Goal: Entertainment & Leisure: Consume media (video, audio)

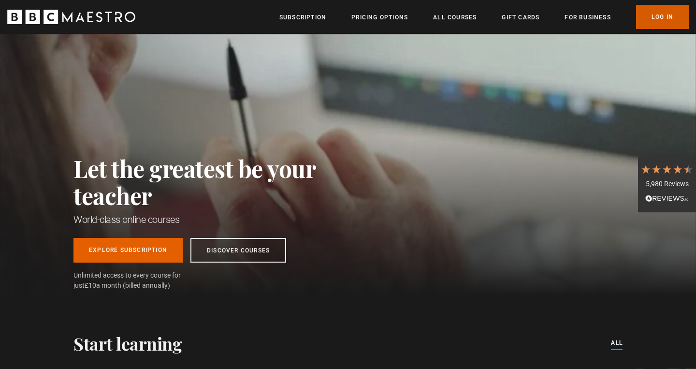
click at [654, 17] on link "Log In" at bounding box center [662, 17] width 53 height 24
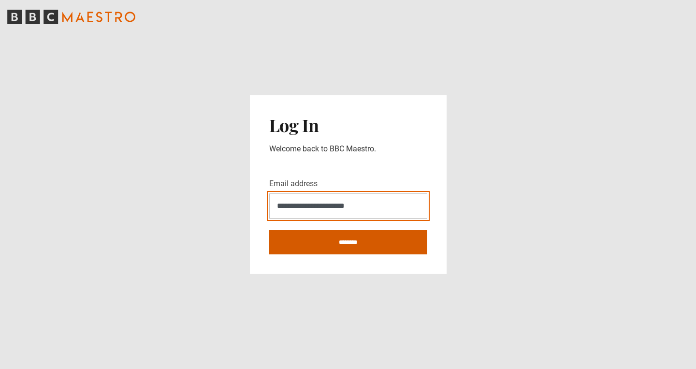
type input "**********"
click at [379, 249] on input "********" at bounding box center [348, 242] width 158 height 24
type input "**********"
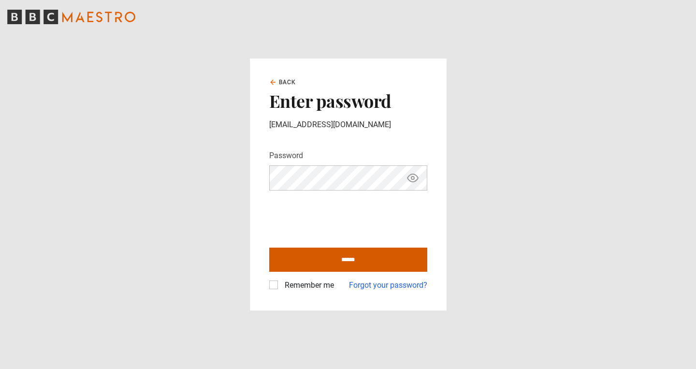
click at [314, 251] on input "******" at bounding box center [348, 259] width 158 height 24
type input "**********"
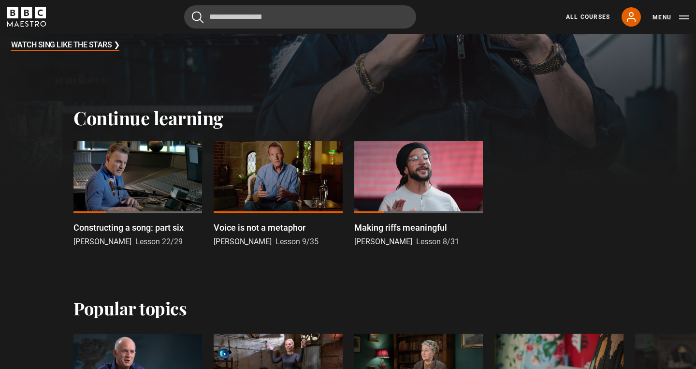
scroll to position [243, 0]
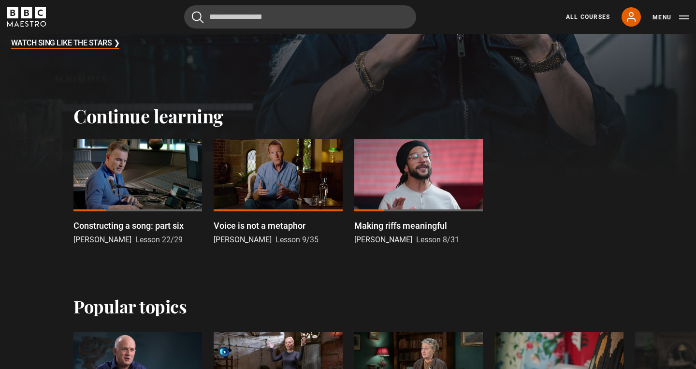
click at [157, 188] on div at bounding box center [137, 175] width 128 height 72
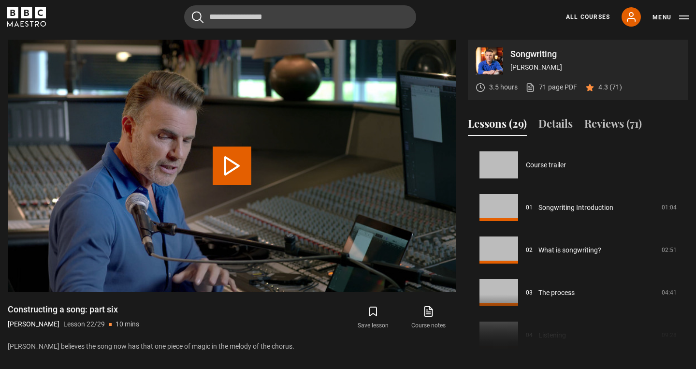
scroll to position [893, 0]
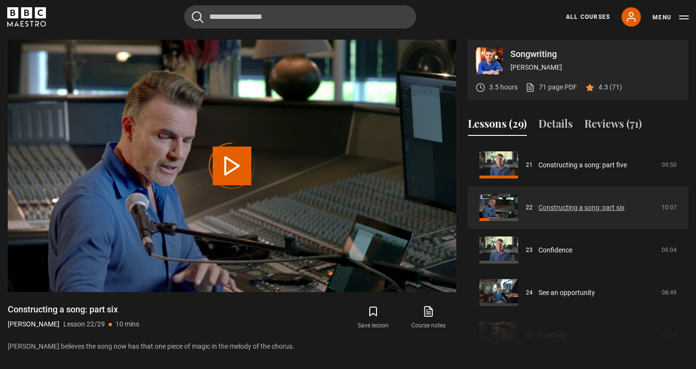
click at [552, 205] on link "Constructing a song: part six" at bounding box center [581, 207] width 86 height 10
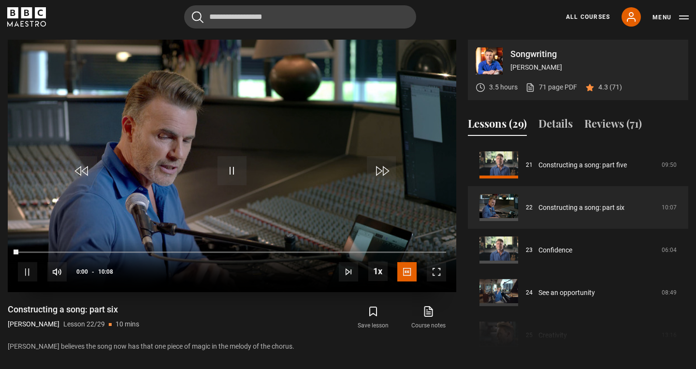
click at [437, 265] on span "Video Player" at bounding box center [436, 271] width 19 height 19
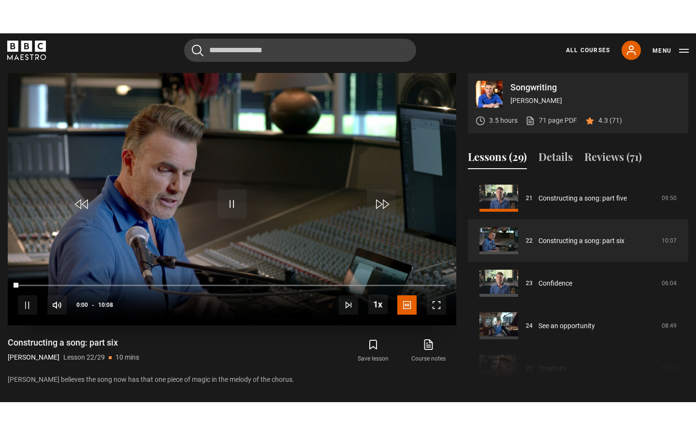
scroll to position [0, 0]
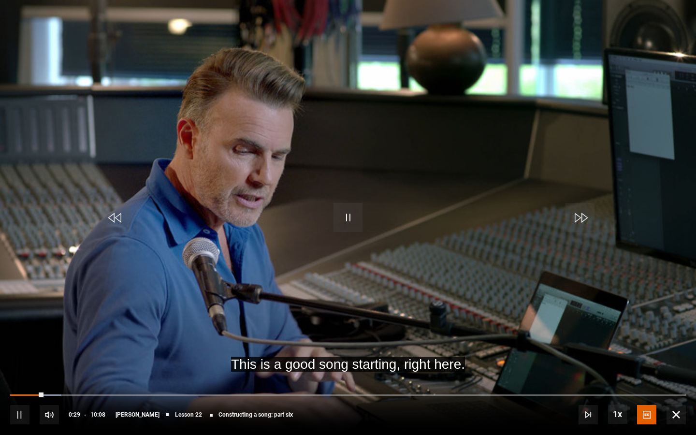
click at [353, 217] on span "Video Player" at bounding box center [347, 217] width 29 height 29
click at [343, 219] on span "Video Player" at bounding box center [347, 217] width 29 height 29
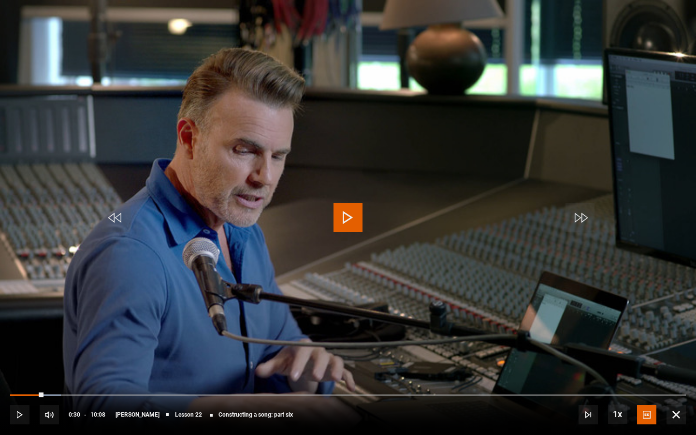
click at [357, 217] on span "Video Player" at bounding box center [347, 217] width 29 height 29
click at [344, 221] on span "Video Player" at bounding box center [347, 217] width 29 height 29
click at [676, 368] on span "Video Player" at bounding box center [675, 414] width 19 height 19
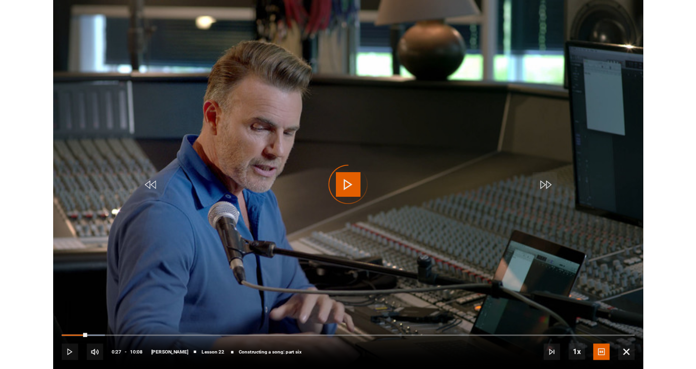
scroll to position [387, 0]
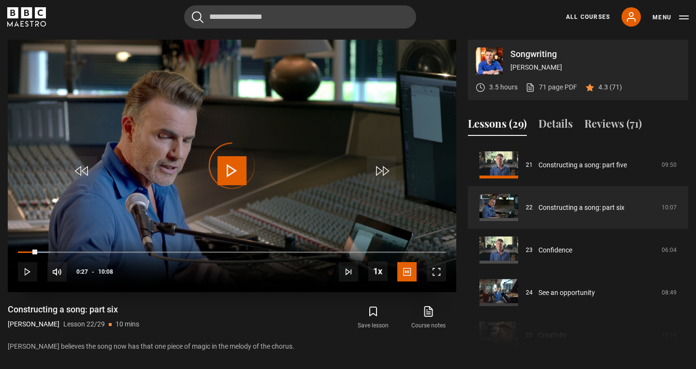
click at [36, 268] on span "Video Player" at bounding box center [27, 271] width 19 height 19
click at [548, 205] on link "Constructing a song: part six" at bounding box center [581, 207] width 86 height 10
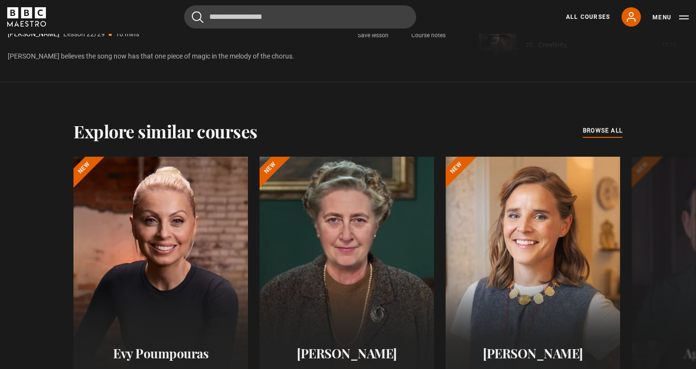
scroll to position [737, 0]
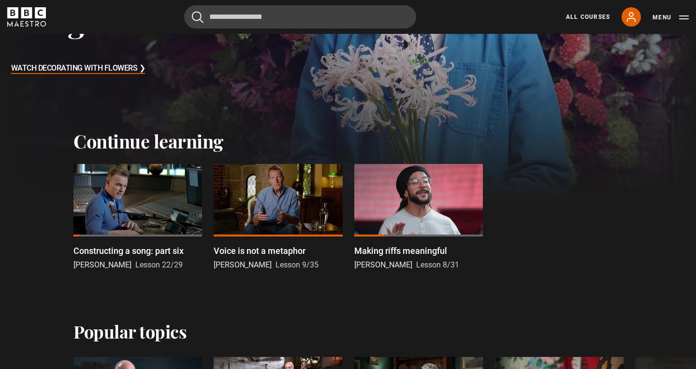
scroll to position [220, 0]
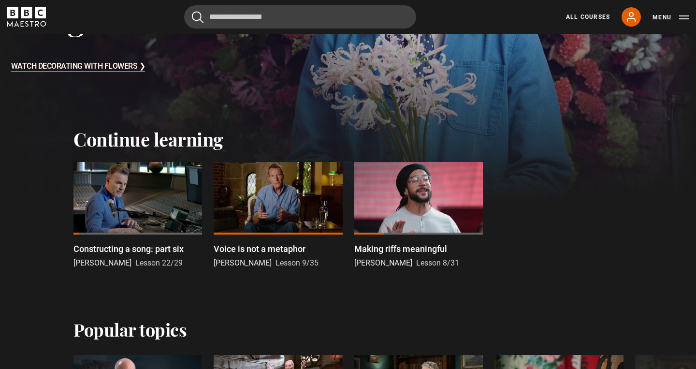
click at [128, 210] on div at bounding box center [137, 198] width 128 height 72
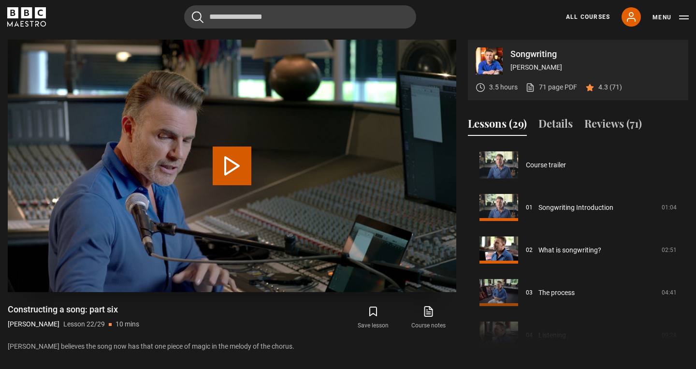
scroll to position [893, 0]
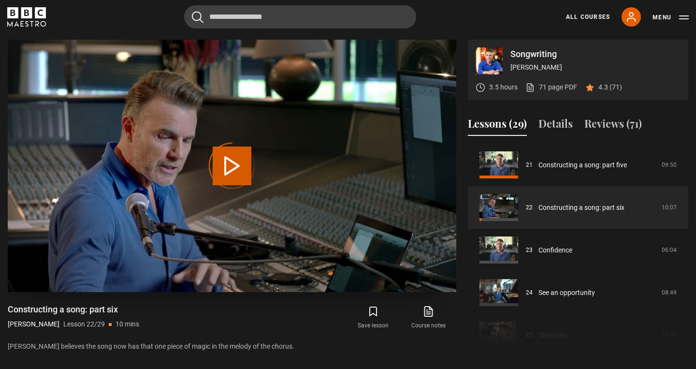
click at [221, 163] on div "Video Player is loading." at bounding box center [232, 166] width 48 height 48
click at [579, 204] on link "Constructing a song: part six" at bounding box center [581, 207] width 86 height 10
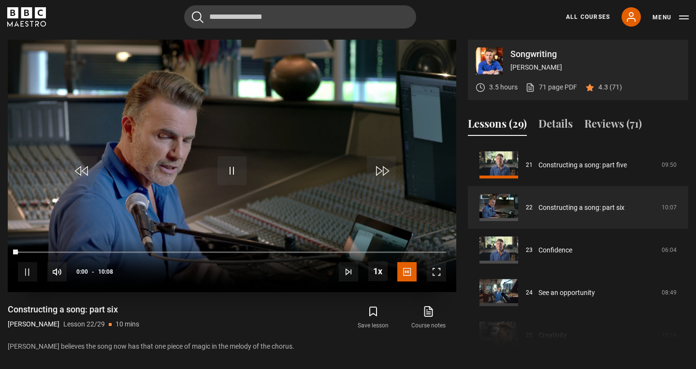
click at [437, 274] on span "Video Player" at bounding box center [436, 271] width 19 height 19
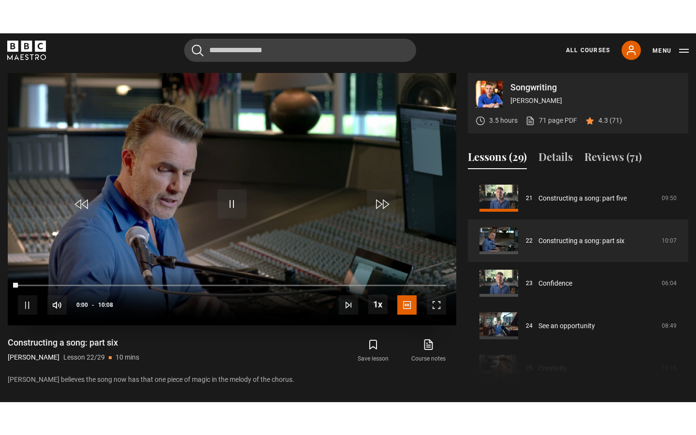
scroll to position [0, 0]
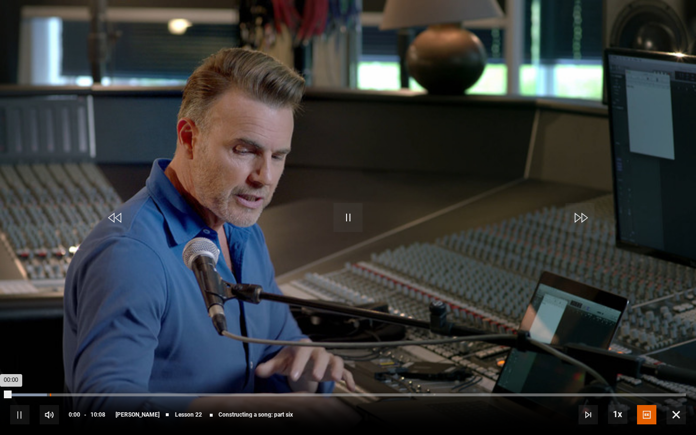
click at [50, 368] on div "Loaded : 5.45% 00:35 00:00" at bounding box center [347, 394] width 675 height 3
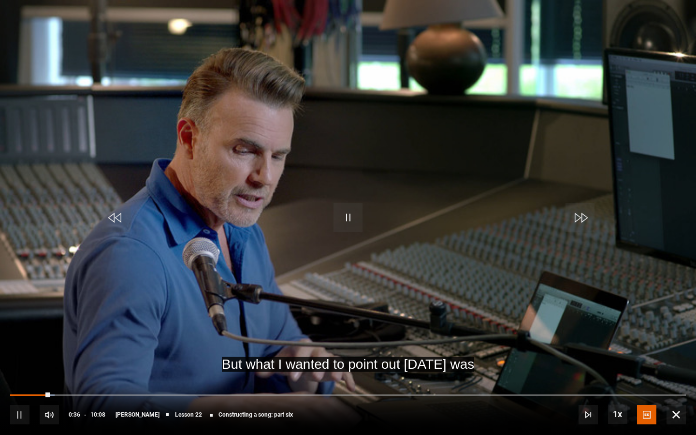
click at [675, 368] on span "Video Player" at bounding box center [675, 414] width 19 height 19
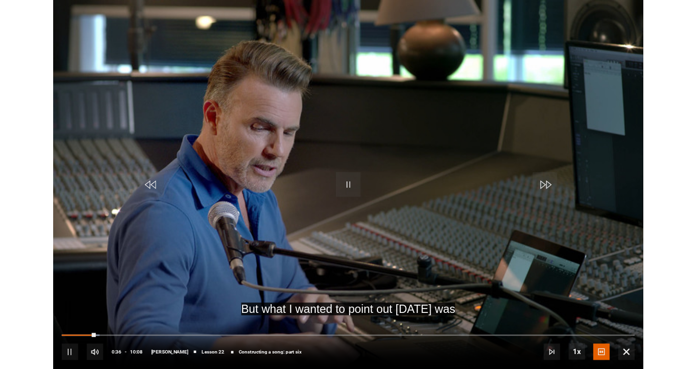
scroll to position [387, 0]
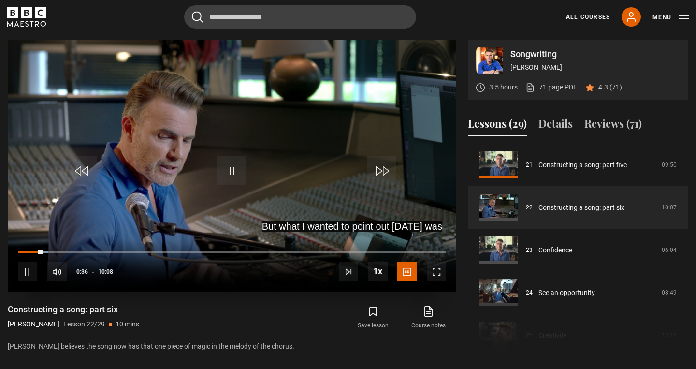
click at [226, 167] on span "Video Player" at bounding box center [231, 170] width 29 height 29
click at [542, 205] on link "Constructing a song: part six" at bounding box center [581, 207] width 86 height 10
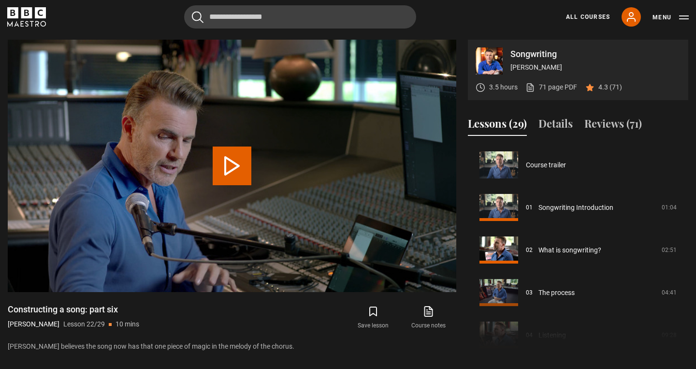
scroll to position [893, 0]
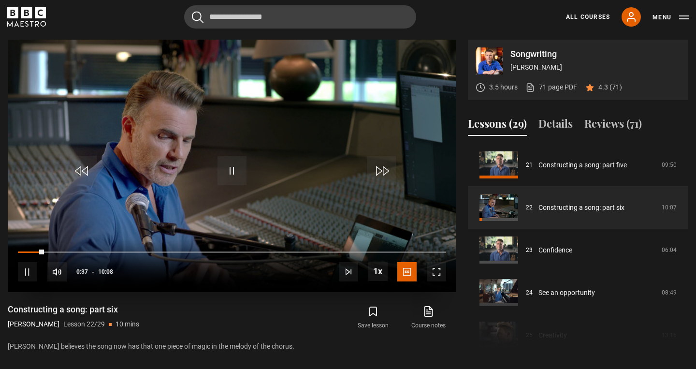
click at [242, 171] on span "Video Player" at bounding box center [231, 170] width 29 height 29
click at [544, 207] on link "Constructing a song: part six" at bounding box center [581, 207] width 86 height 10
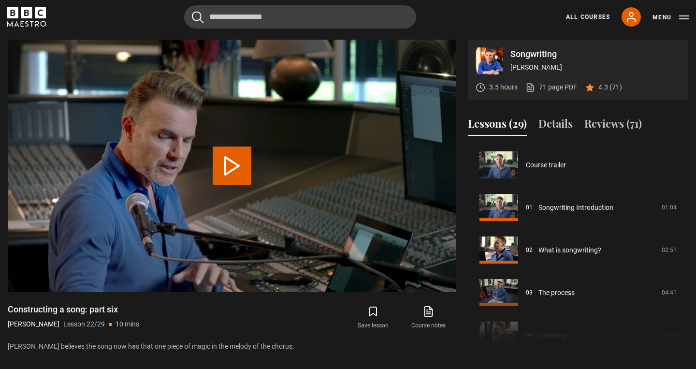
scroll to position [893, 0]
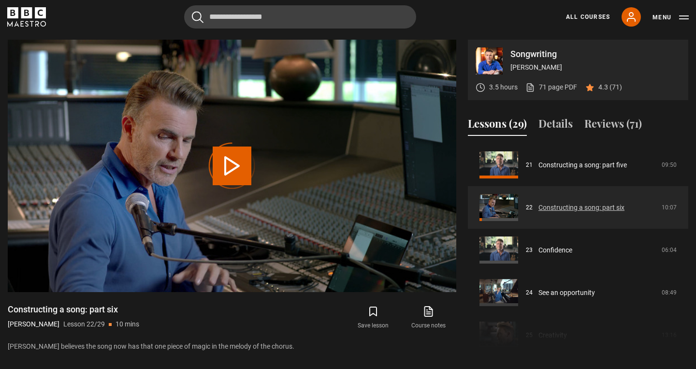
click at [567, 202] on link "Constructing a song: part six" at bounding box center [581, 207] width 86 height 10
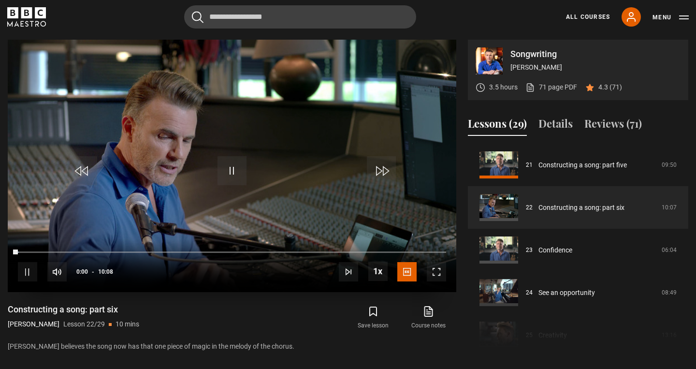
click at [435, 271] on span "Video Player" at bounding box center [436, 271] width 19 height 19
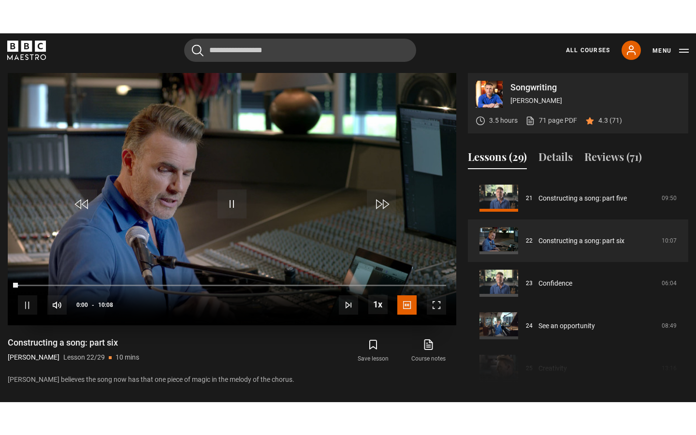
scroll to position [0, 0]
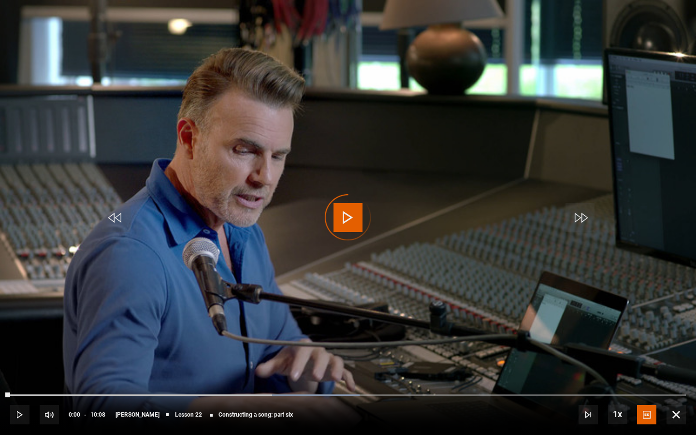
click at [347, 218] on div "Video Player is loading." at bounding box center [348, 217] width 48 height 48
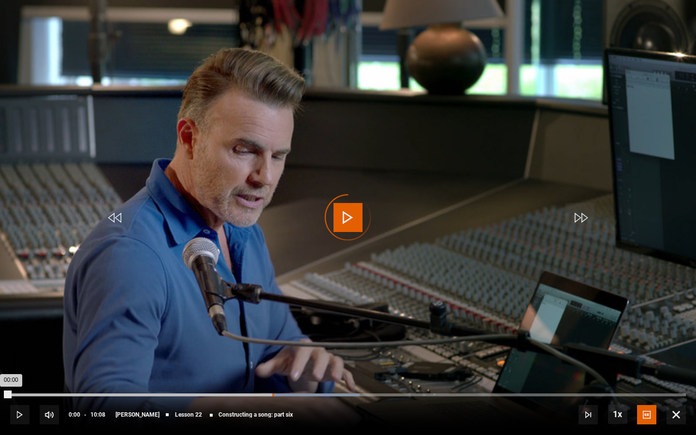
click at [272, 368] on div "03:56" at bounding box center [272, 394] width 1 height 3
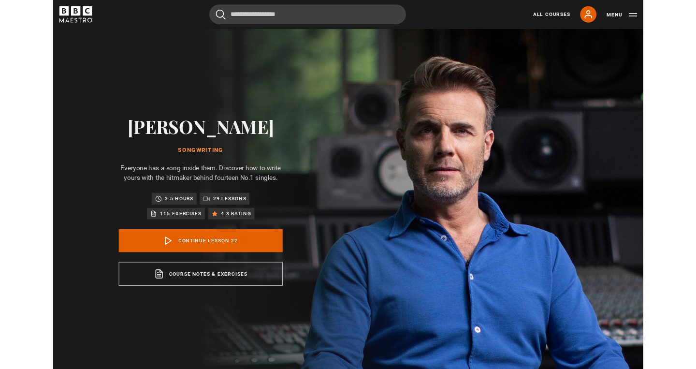
scroll to position [387, 0]
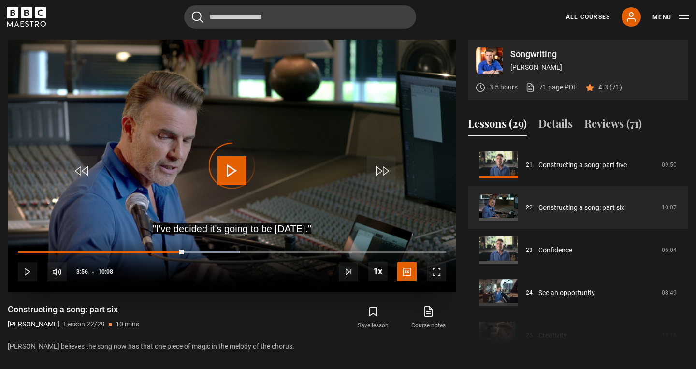
click at [226, 168] on div "Video Player is loading." at bounding box center [232, 166] width 48 height 48
click at [429, 270] on span "Video Player" at bounding box center [436, 271] width 19 height 19
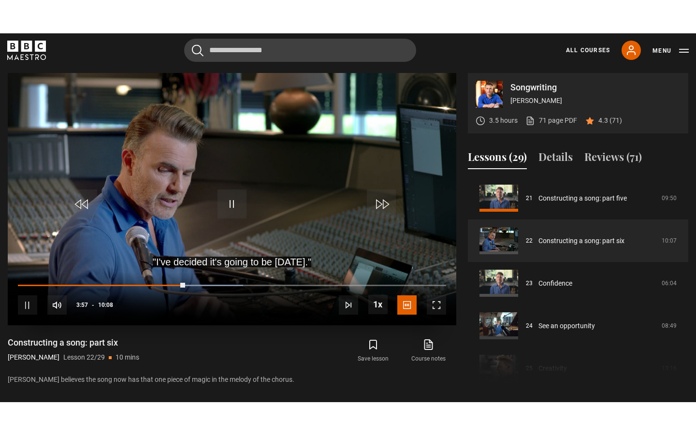
scroll to position [0, 0]
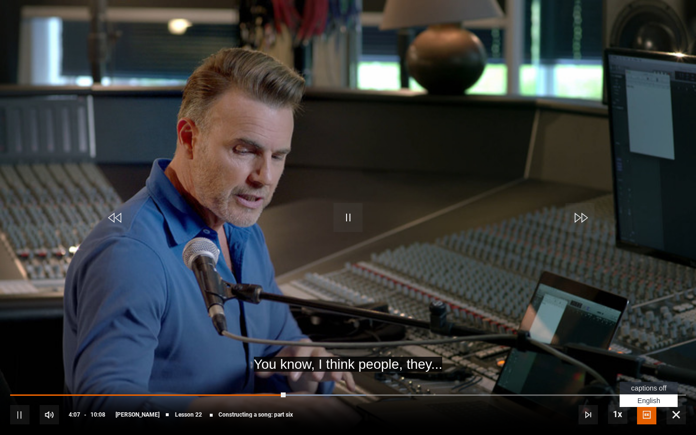
click at [643, 368] on span "captions off" at bounding box center [648, 388] width 35 height 8
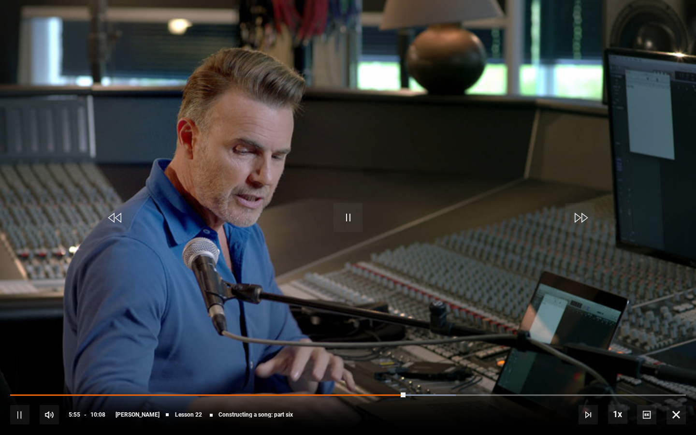
click at [675, 368] on span "Video Player" at bounding box center [675, 414] width 19 height 19
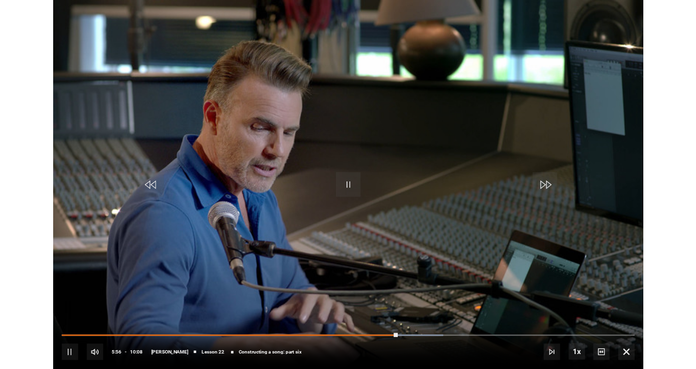
scroll to position [387, 0]
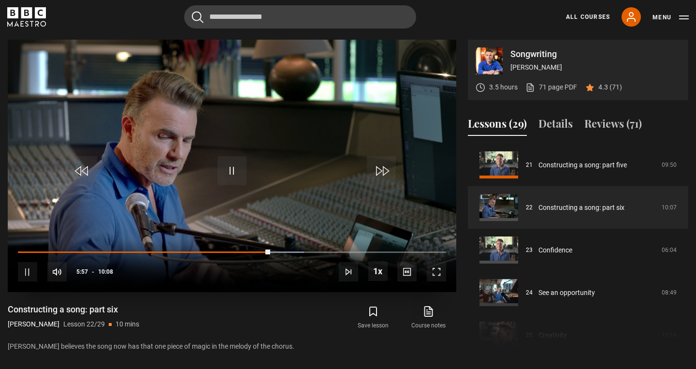
click at [439, 267] on span "Video Player" at bounding box center [436, 271] width 19 height 19
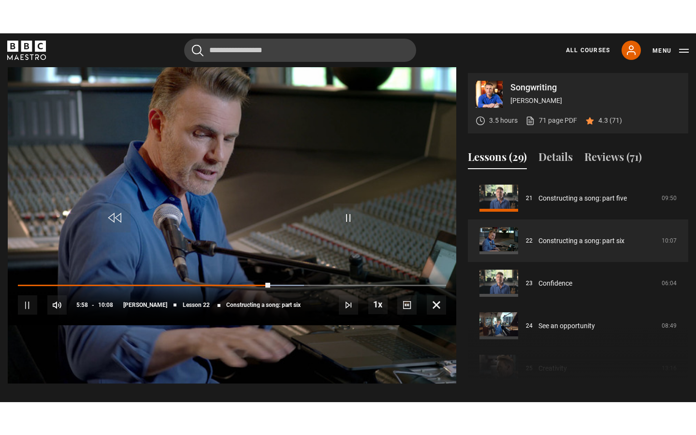
scroll to position [0, 0]
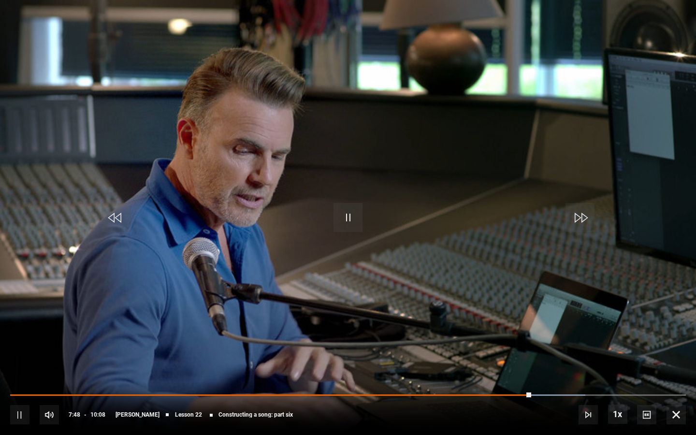
click at [675, 368] on span "Video Player" at bounding box center [675, 414] width 19 height 19
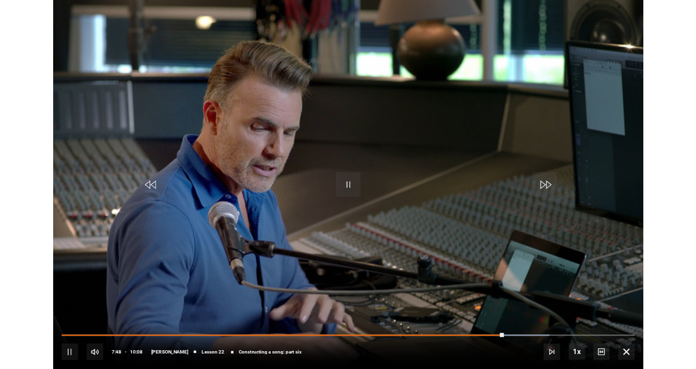
scroll to position [387, 0]
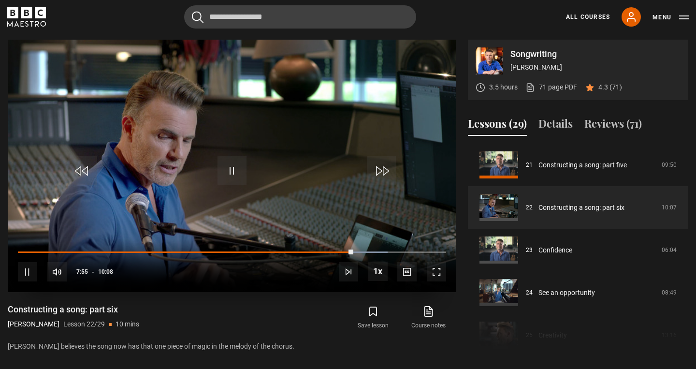
click at [435, 266] on span "Video Player" at bounding box center [436, 271] width 19 height 19
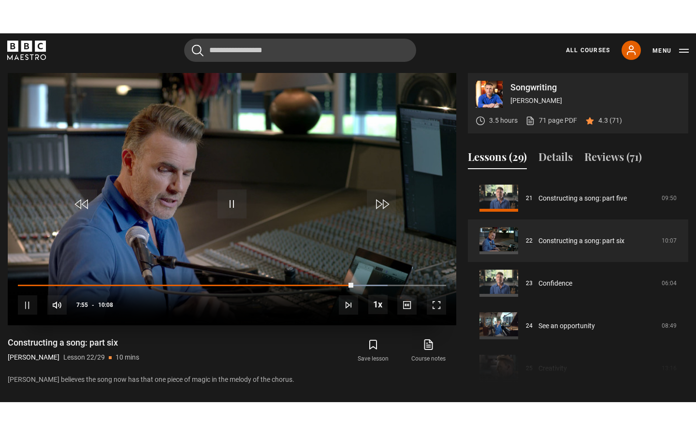
scroll to position [0, 0]
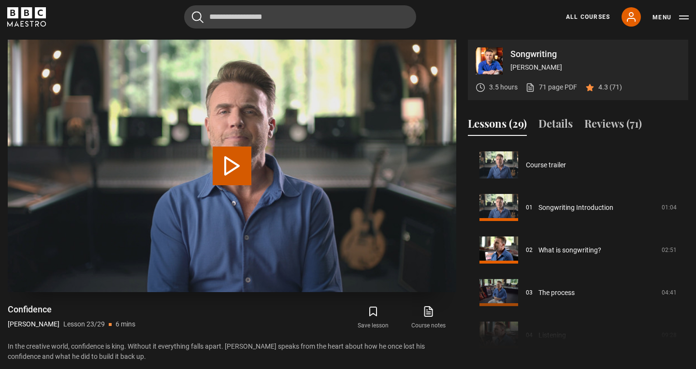
scroll to position [935, 0]
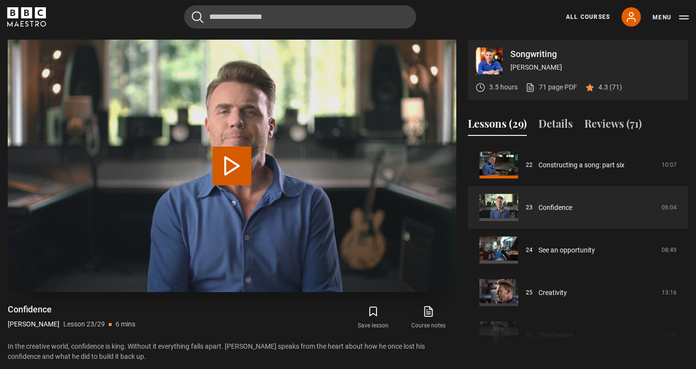
click at [228, 161] on button "Play Lesson Confidence" at bounding box center [232, 165] width 39 height 39
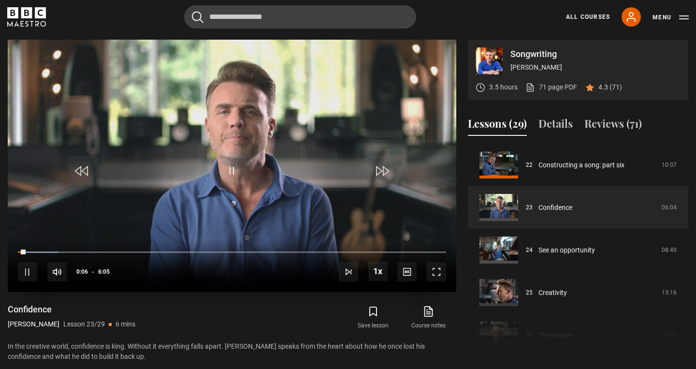
click at [436, 266] on span "Video Player" at bounding box center [436, 271] width 19 height 19
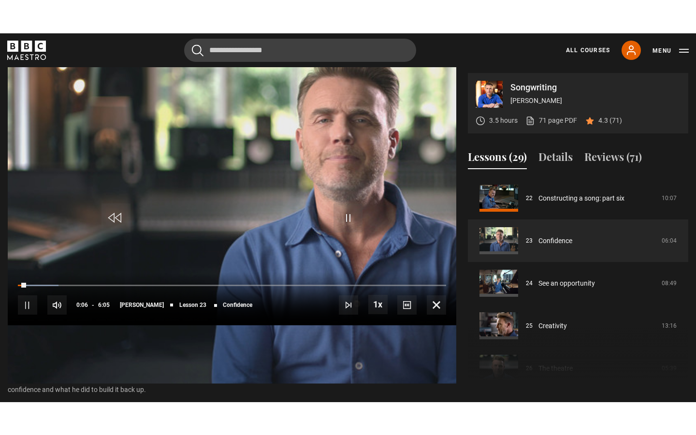
scroll to position [0, 0]
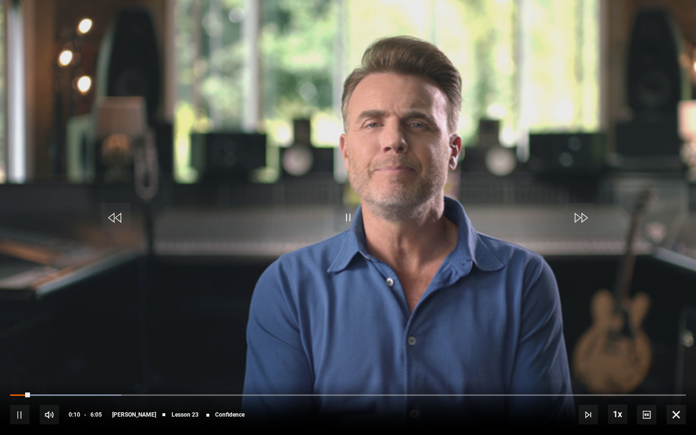
click at [346, 213] on span "Video Player" at bounding box center [347, 217] width 29 height 29
click at [677, 368] on span "Video Player" at bounding box center [675, 414] width 19 height 19
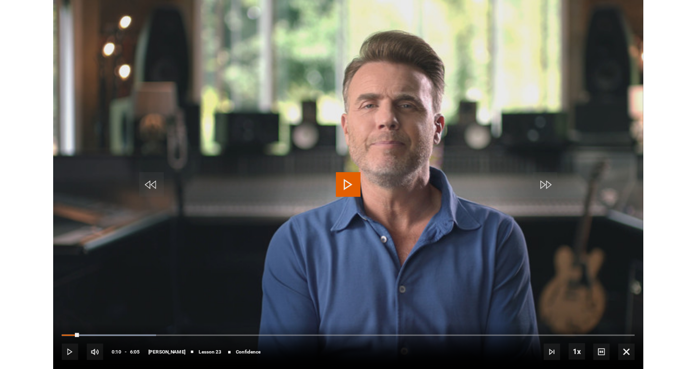
scroll to position [387, 0]
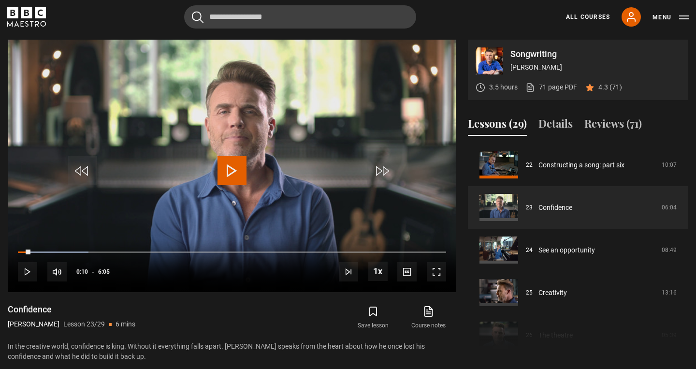
click at [31, 18] on icon "BBC Maestro" at bounding box center [26, 16] width 39 height 19
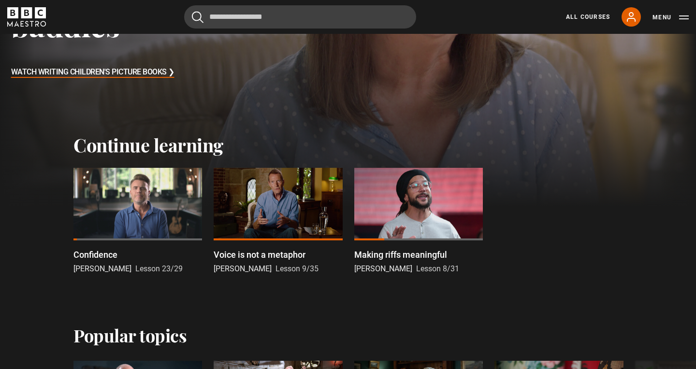
scroll to position [216, 0]
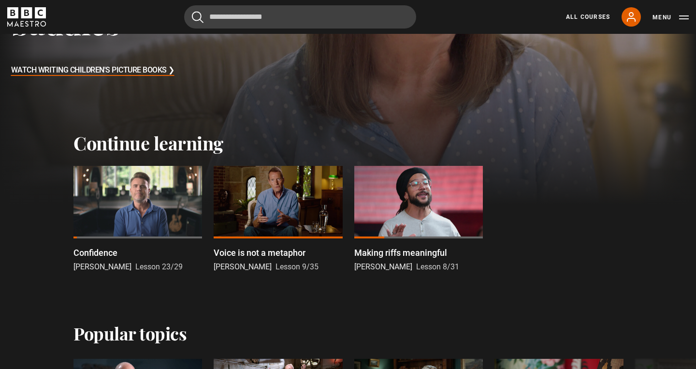
click at [389, 213] on div at bounding box center [418, 202] width 128 height 72
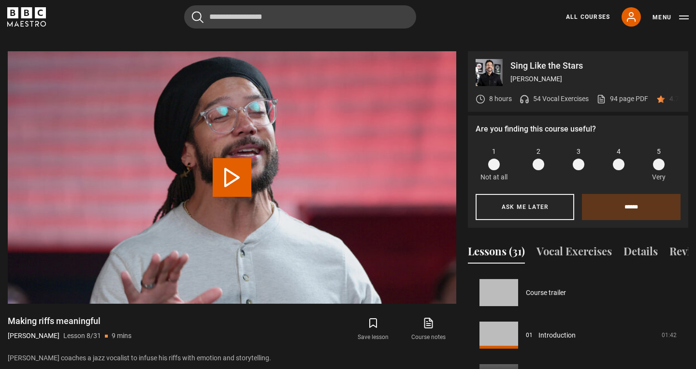
scroll to position [298, 0]
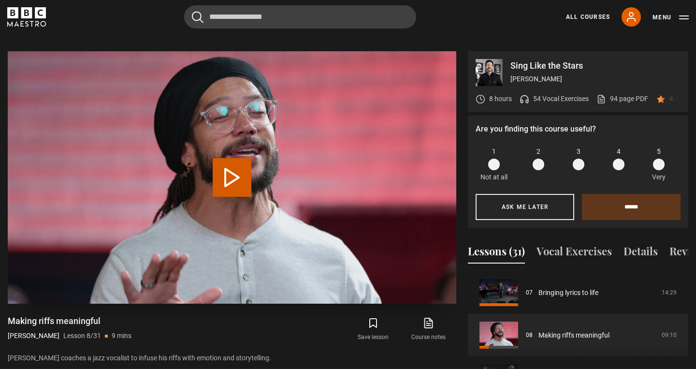
click at [231, 158] on button "Play Lesson Making riffs meaningful" at bounding box center [232, 177] width 39 height 39
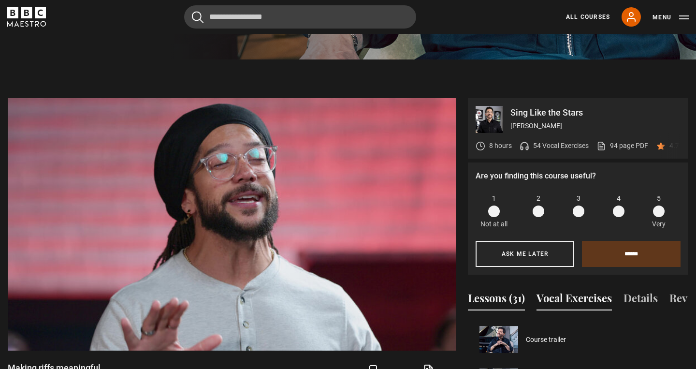
scroll to position [415, 0]
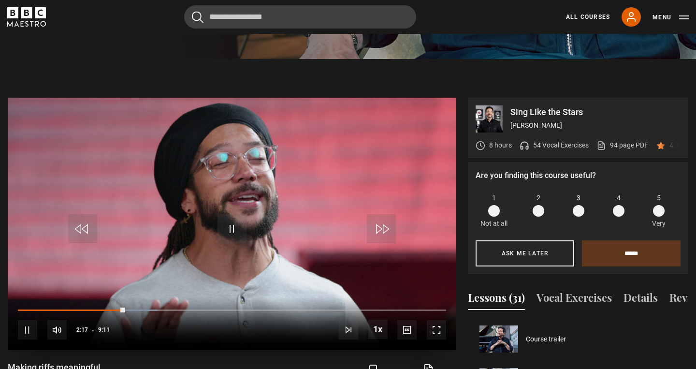
click at [435, 320] on span "Video Player" at bounding box center [436, 329] width 19 height 19
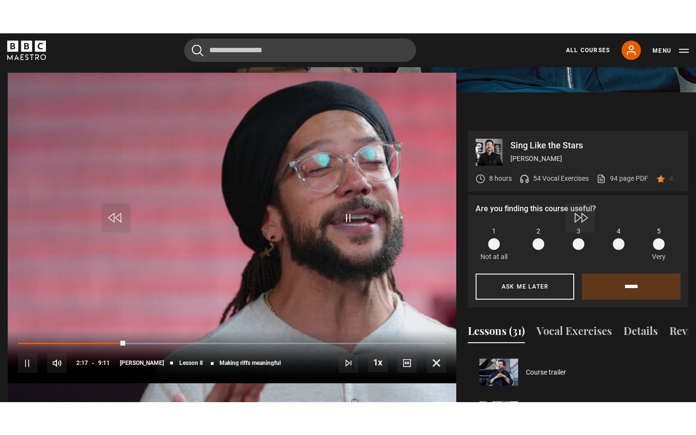
scroll to position [0, 0]
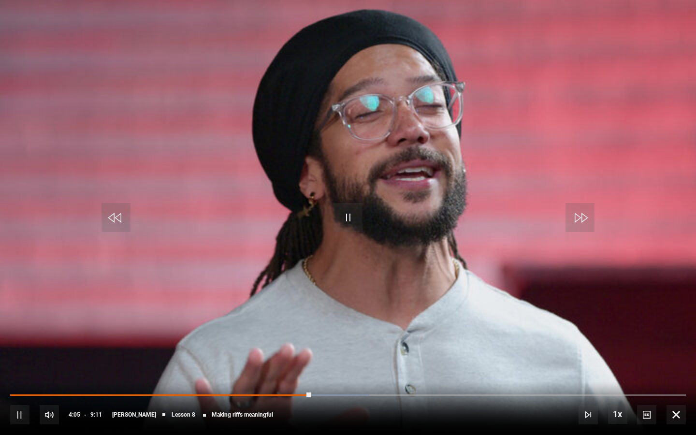
click at [675, 368] on span "Video Player" at bounding box center [675, 414] width 19 height 19
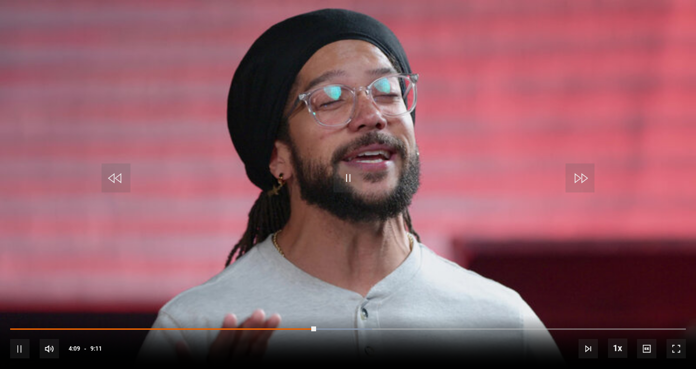
scroll to position [471, 0]
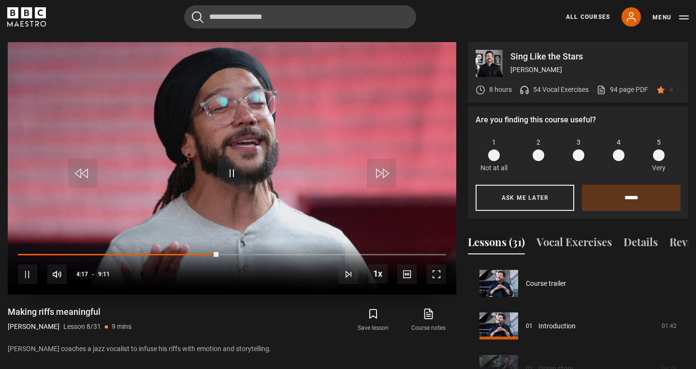
click at [238, 161] on span "Video Player" at bounding box center [231, 172] width 29 height 29
click at [228, 165] on span "Video Player" at bounding box center [231, 172] width 29 height 29
click at [436, 264] on span "Video Player" at bounding box center [436, 273] width 19 height 19
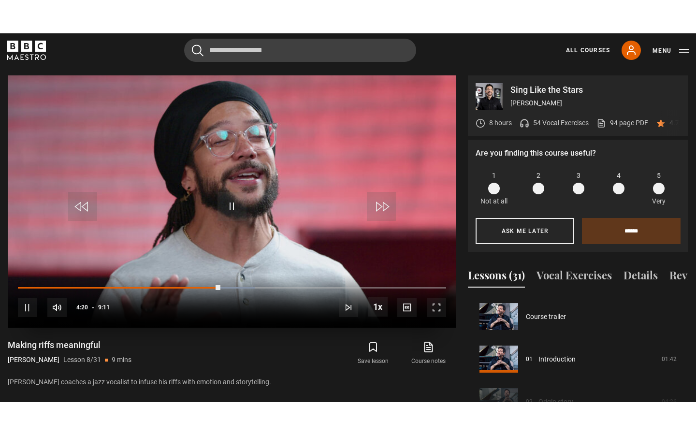
scroll to position [0, 0]
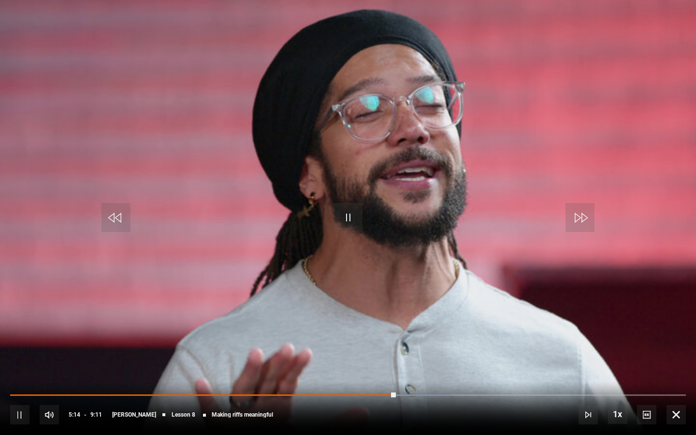
click at [674, 368] on span "Video Player" at bounding box center [675, 414] width 19 height 19
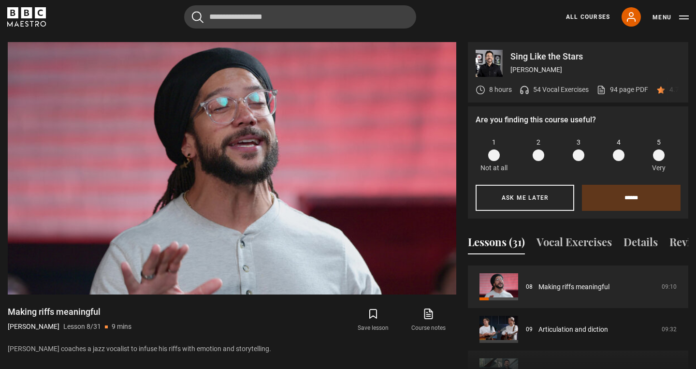
scroll to position [333, 0]
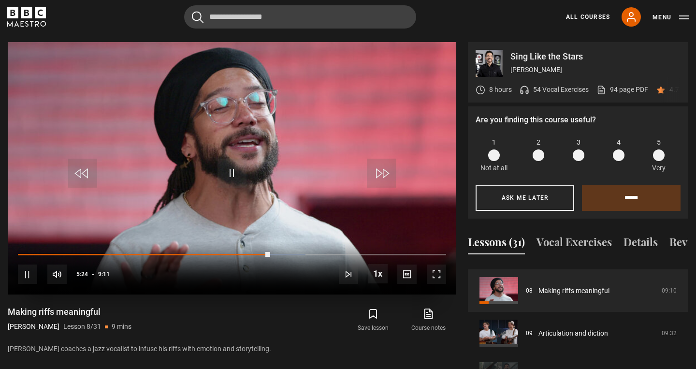
click at [433, 264] on span "Video Player" at bounding box center [436, 273] width 19 height 19
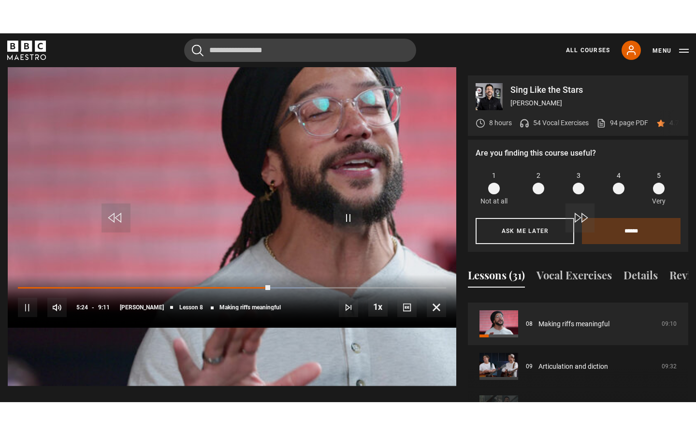
scroll to position [0, 0]
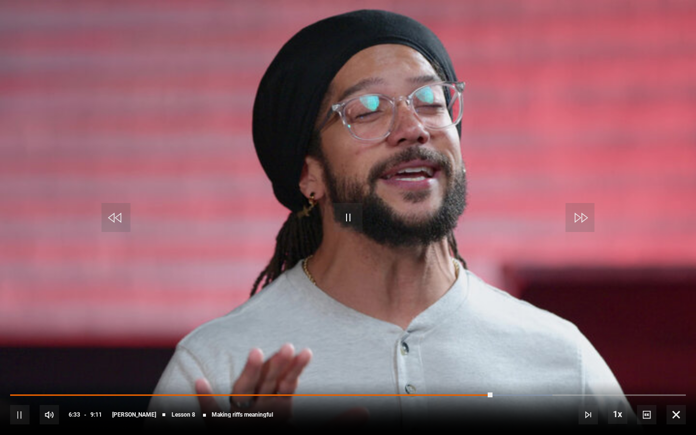
click at [674, 368] on span "Video Player" at bounding box center [675, 414] width 19 height 19
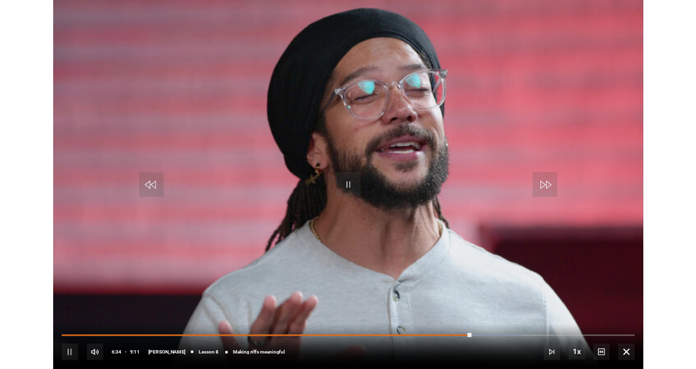
scroll to position [471, 0]
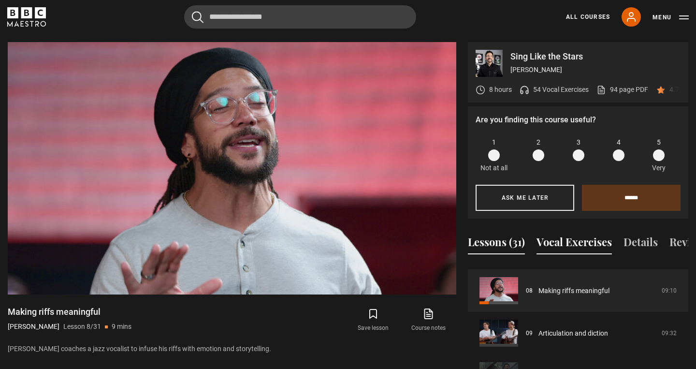
click at [578, 234] on button "Vocal Exercises" at bounding box center [573, 244] width 75 height 20
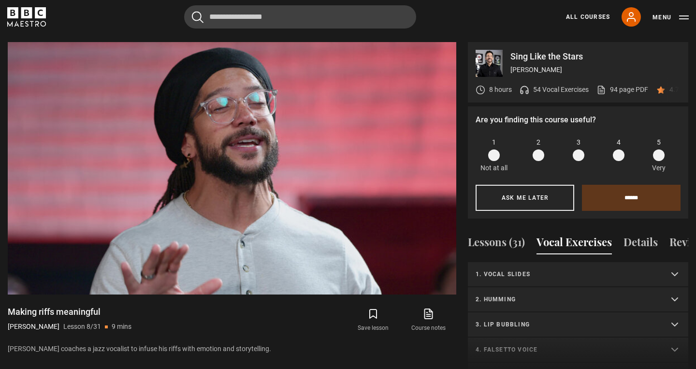
click at [675, 262] on summary "1. Vocal slides" at bounding box center [578, 274] width 220 height 25
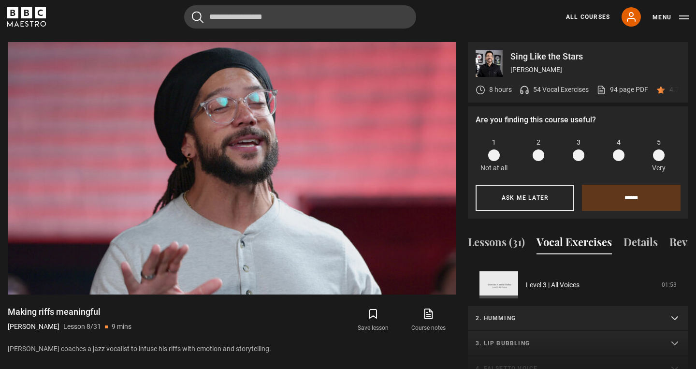
click at [672, 306] on summary "2. Humming" at bounding box center [578, 318] width 220 height 25
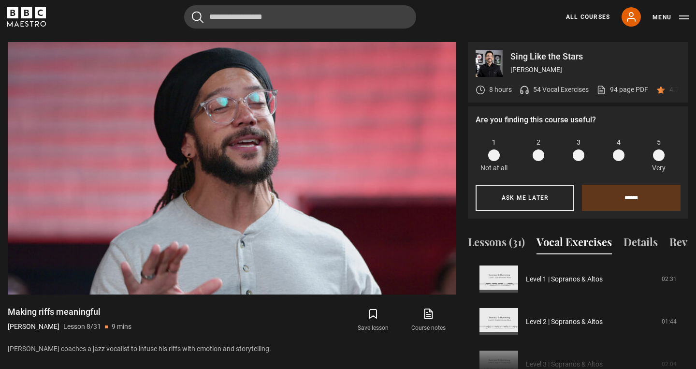
scroll to position [160, 0]
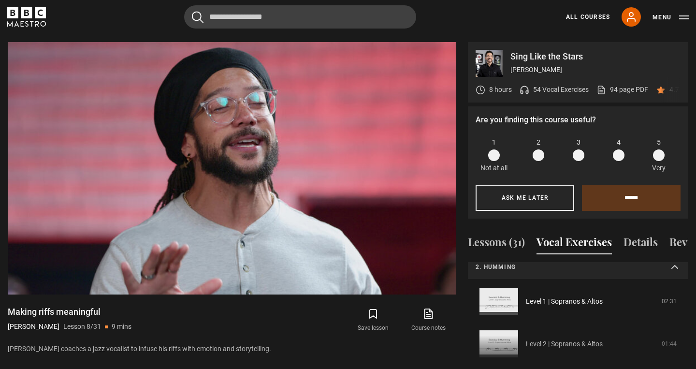
click at [675, 255] on summary "2. Humming" at bounding box center [578, 267] width 220 height 25
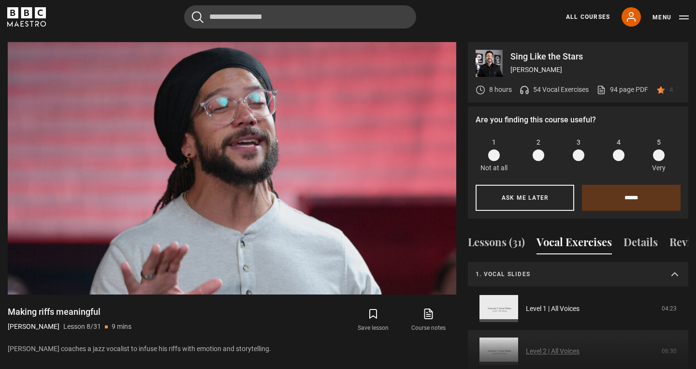
scroll to position [0, 0]
click at [674, 262] on summary "1. Vocal slides" at bounding box center [578, 274] width 220 height 25
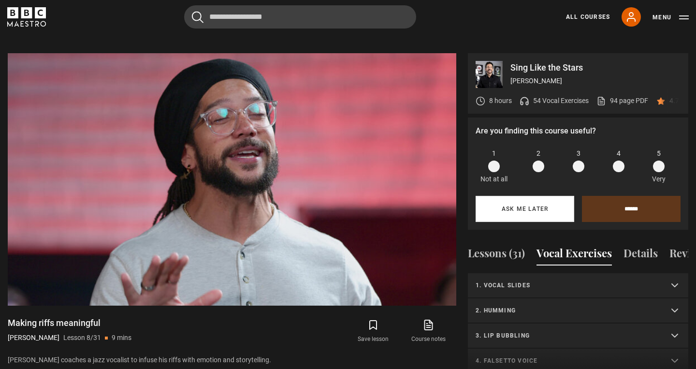
click at [539, 196] on button "Ask me later" at bounding box center [524, 209] width 99 height 26
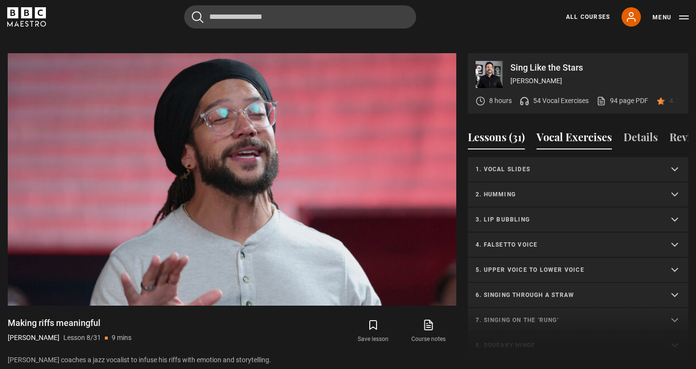
click at [475, 129] on button "Lessons (31)" at bounding box center [496, 139] width 57 height 20
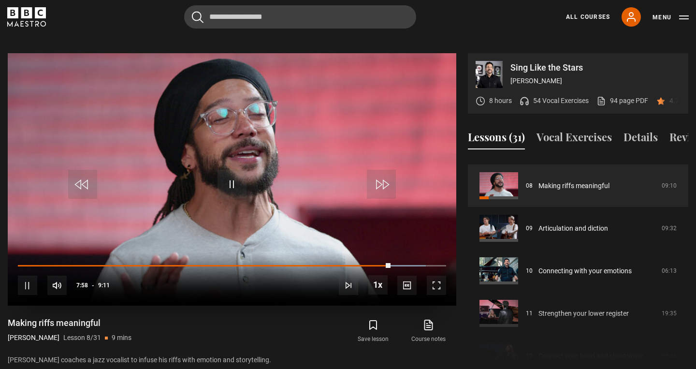
click at [435, 275] on span "Video Player" at bounding box center [436, 284] width 19 height 19
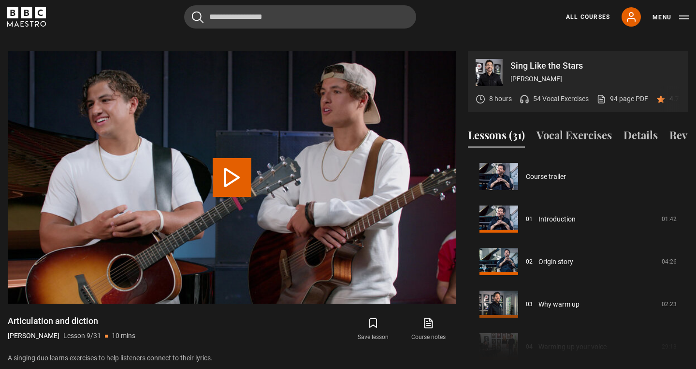
scroll to position [340, 0]
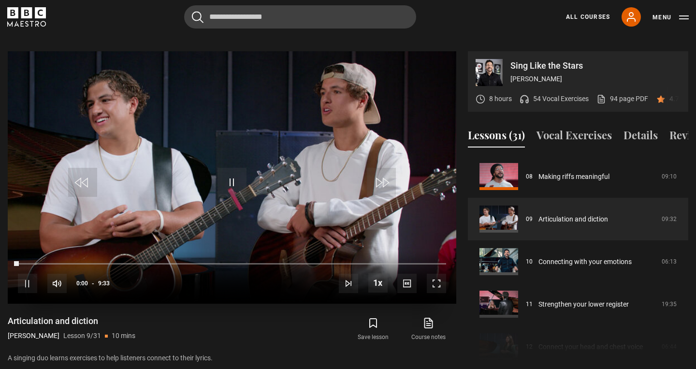
click at [437, 273] on span "Video Player" at bounding box center [436, 282] width 19 height 19
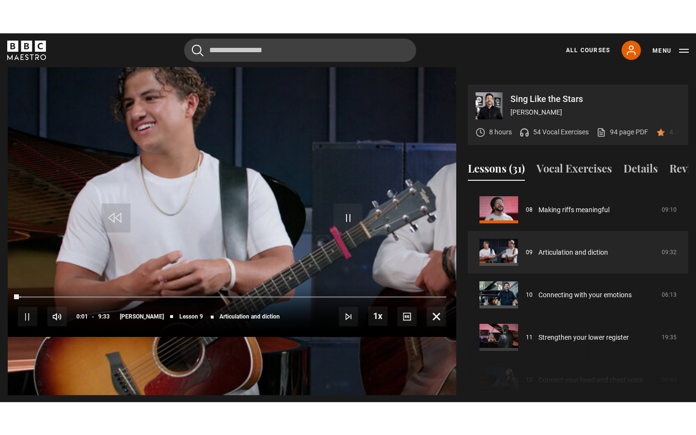
scroll to position [0, 0]
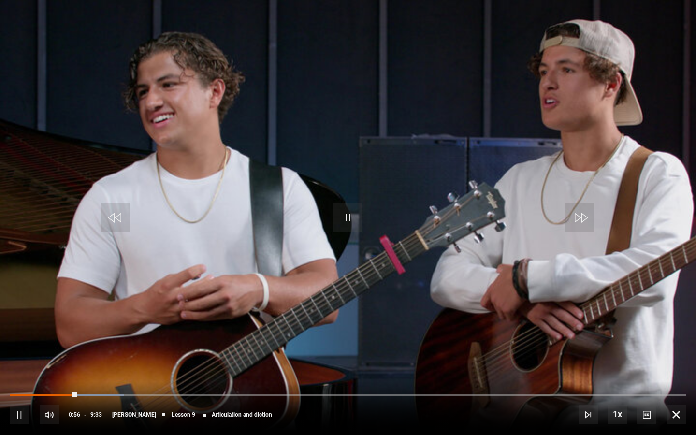
click at [674, 368] on span "Video Player" at bounding box center [675, 414] width 19 height 19
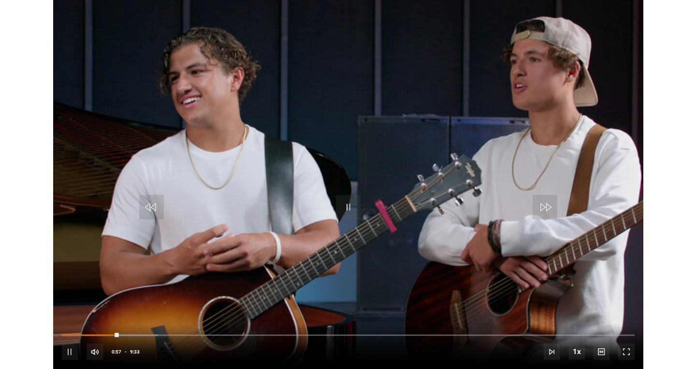
scroll to position [461, 0]
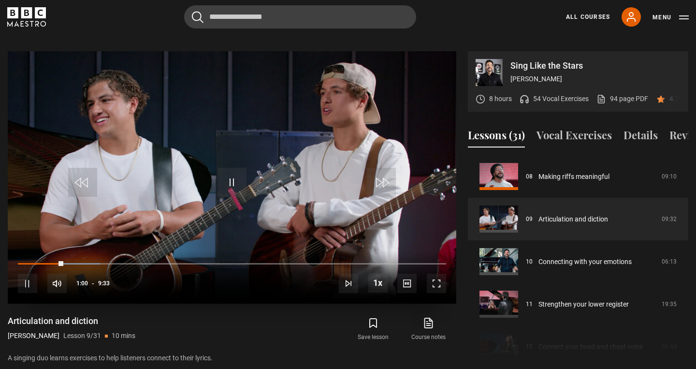
click at [434, 273] on span "Video Player" at bounding box center [436, 282] width 19 height 19
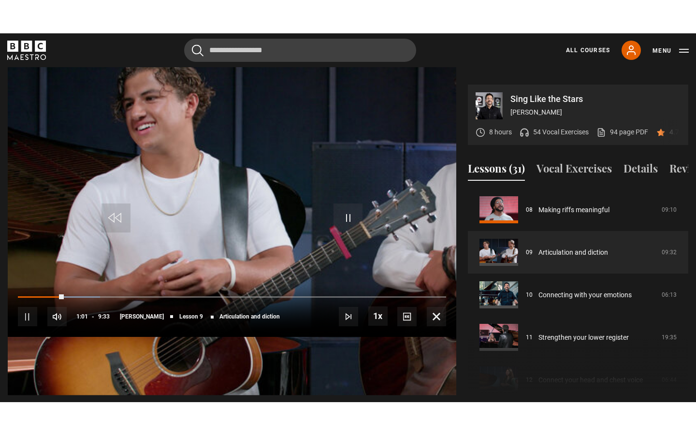
scroll to position [0, 0]
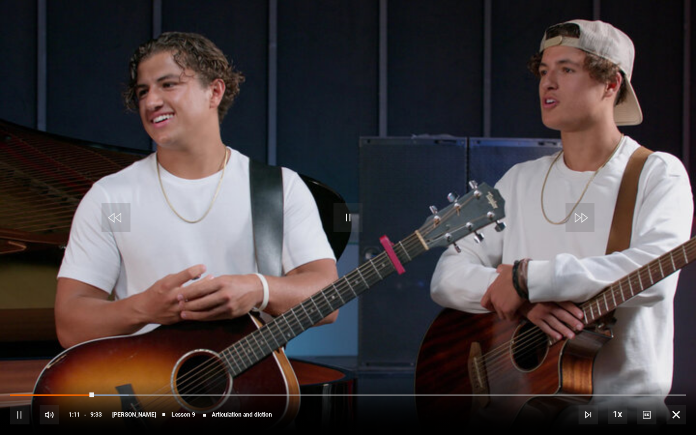
click at [679, 368] on span "Video Player" at bounding box center [675, 414] width 19 height 19
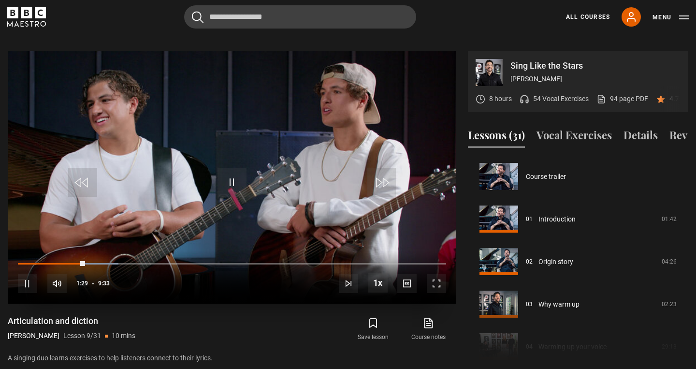
click at [435, 273] on span "Video Player" at bounding box center [436, 282] width 19 height 19
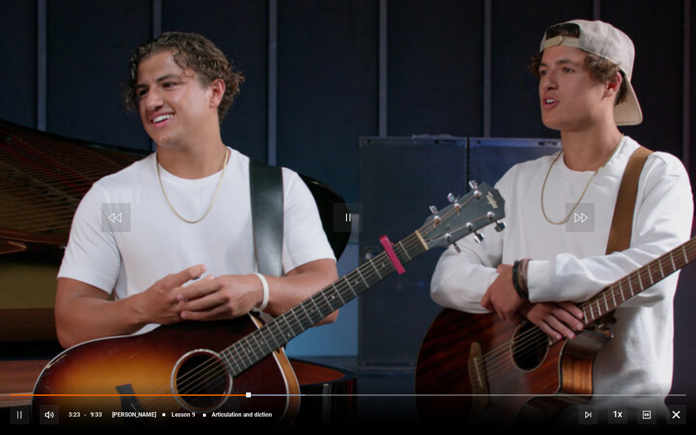
click at [676, 368] on span "Video Player" at bounding box center [675, 414] width 19 height 19
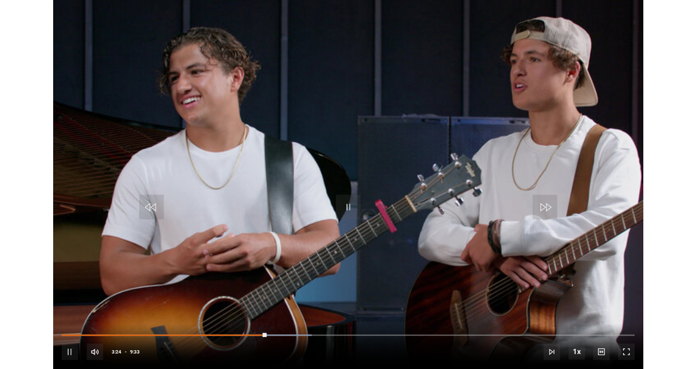
scroll to position [461, 0]
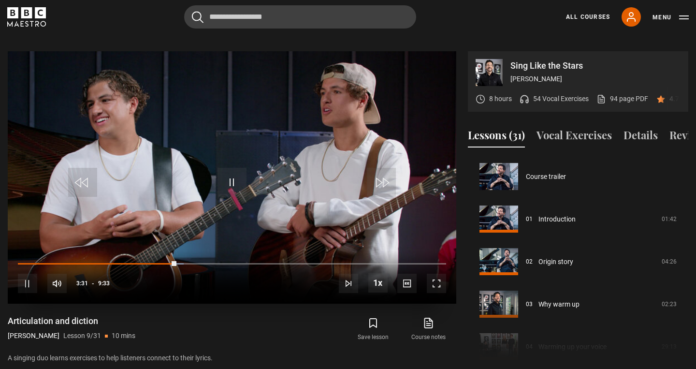
click at [230, 168] on span "Video Player" at bounding box center [231, 182] width 29 height 29
click at [234, 169] on span "Video Player" at bounding box center [231, 182] width 29 height 29
click at [434, 273] on span "Video Player" at bounding box center [436, 282] width 19 height 19
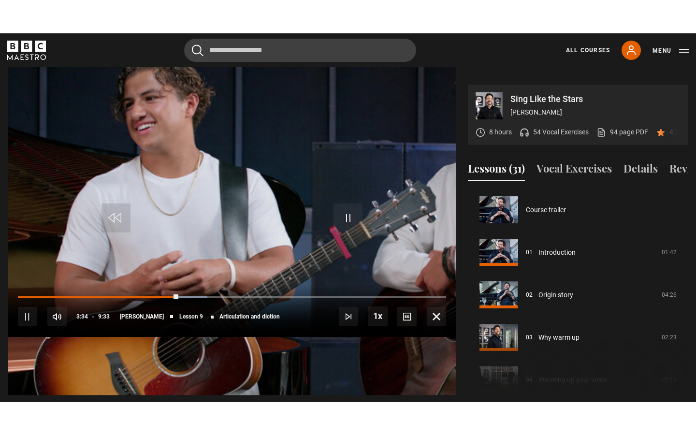
scroll to position [0, 0]
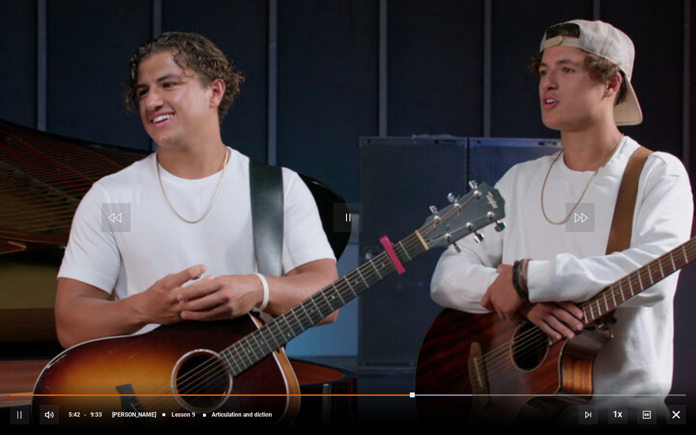
click at [675, 368] on span "Video Player" at bounding box center [675, 414] width 19 height 19
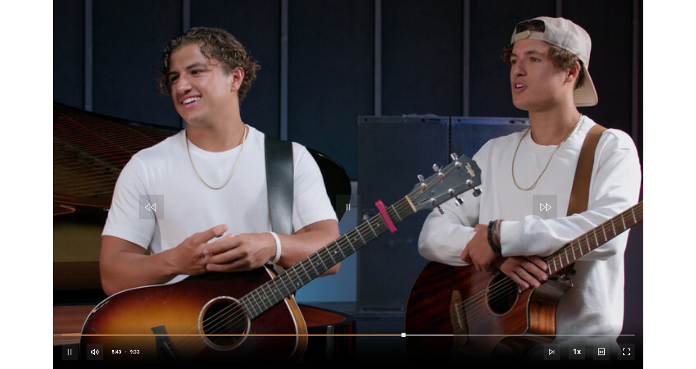
scroll to position [461, 0]
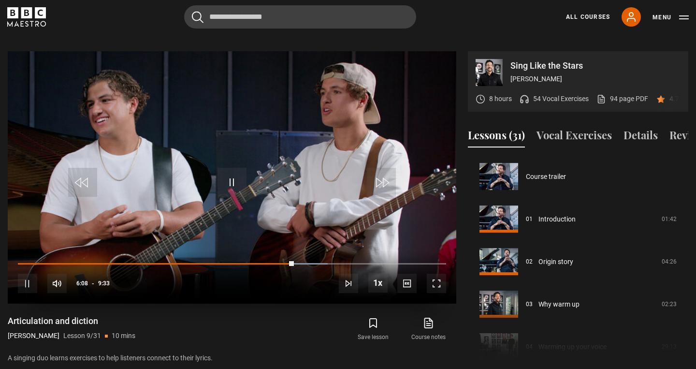
click at [433, 273] on span "Video Player" at bounding box center [436, 282] width 19 height 19
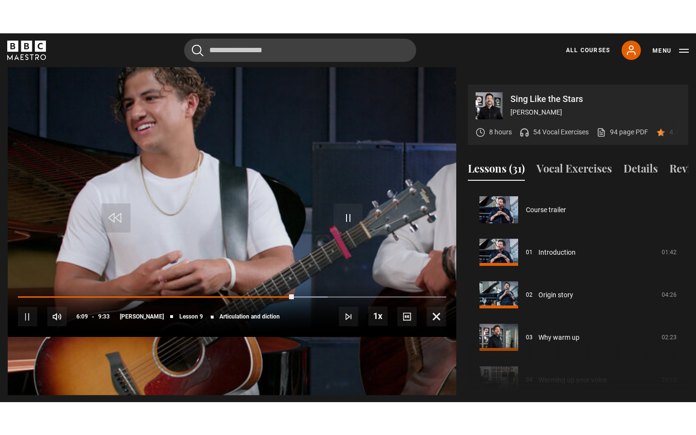
scroll to position [0, 0]
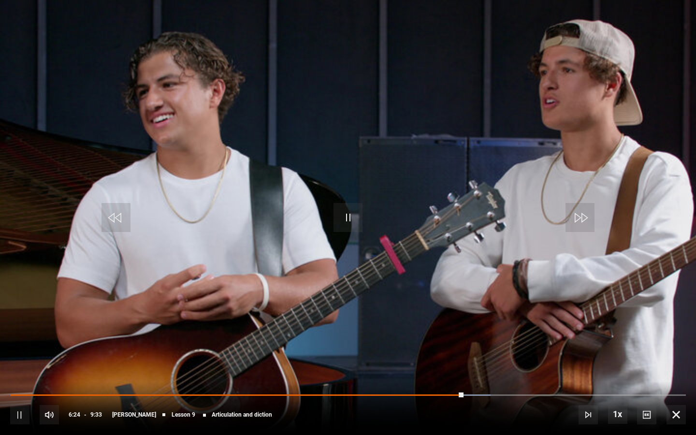
click at [673, 368] on span "Video Player" at bounding box center [675, 414] width 19 height 19
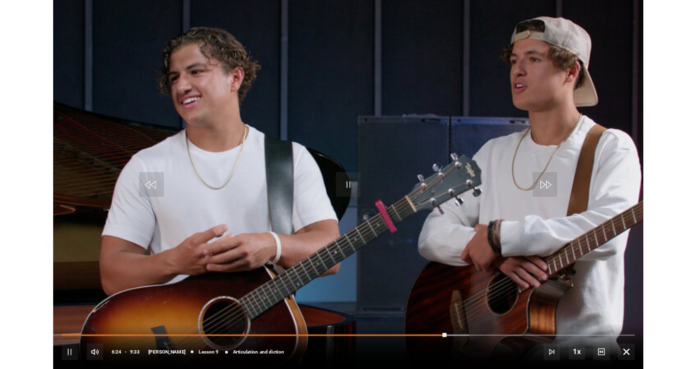
scroll to position [461, 0]
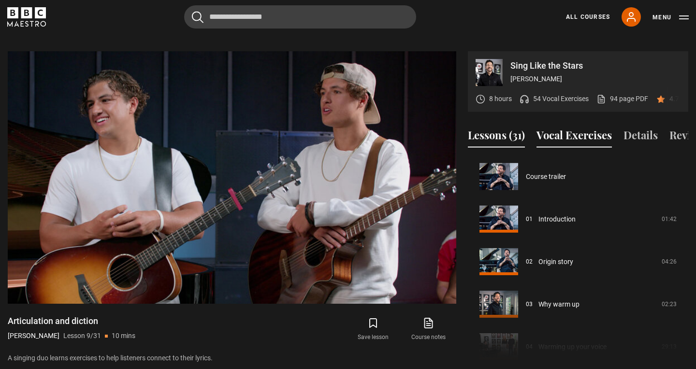
click at [559, 127] on button "Vocal Exercises" at bounding box center [573, 137] width 75 height 20
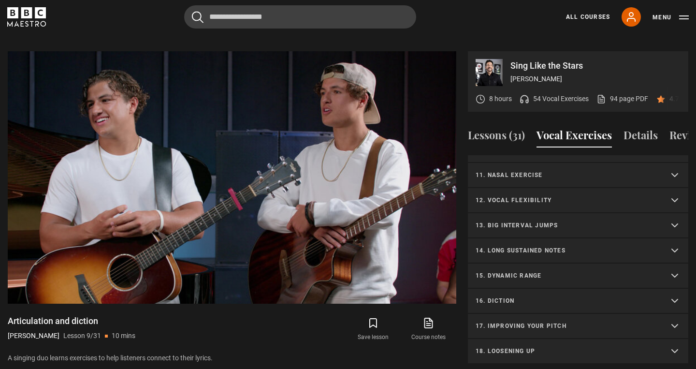
scroll to position [243, 0]
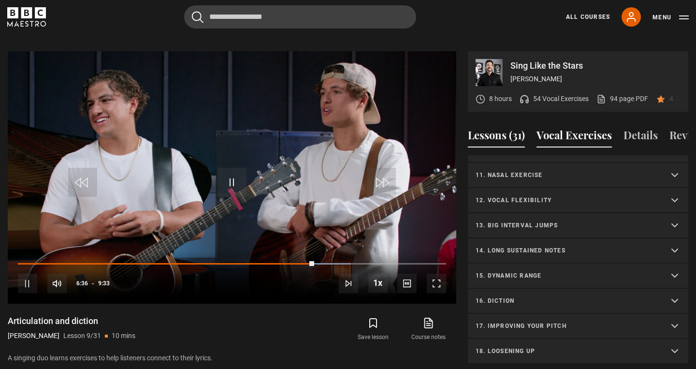
click at [513, 128] on button "Lessons (31)" at bounding box center [496, 137] width 57 height 20
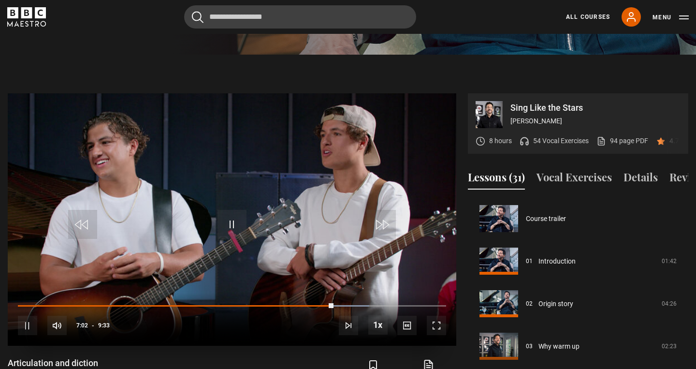
scroll to position [421, 0]
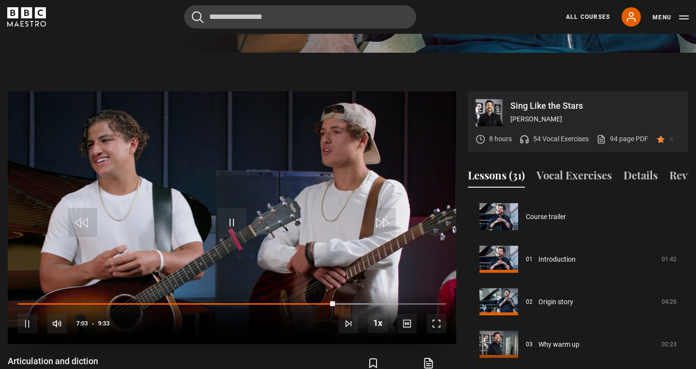
click at [435, 314] on span "Video Player" at bounding box center [436, 323] width 19 height 19
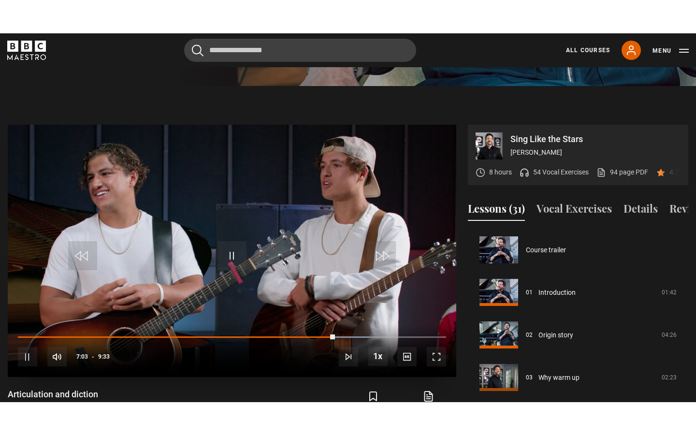
scroll to position [0, 0]
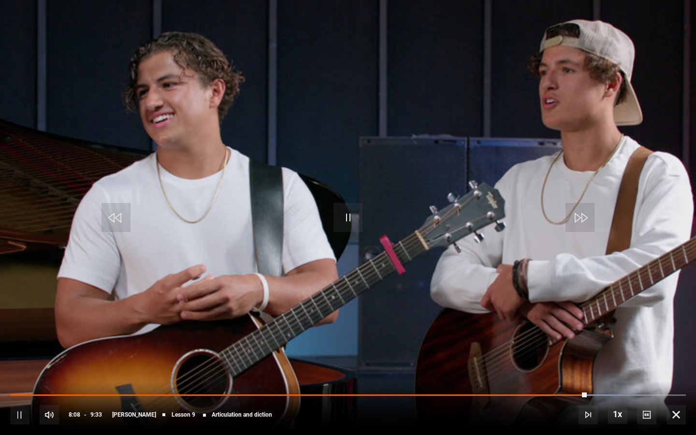
click at [675, 368] on span "Video Player" at bounding box center [675, 414] width 19 height 19
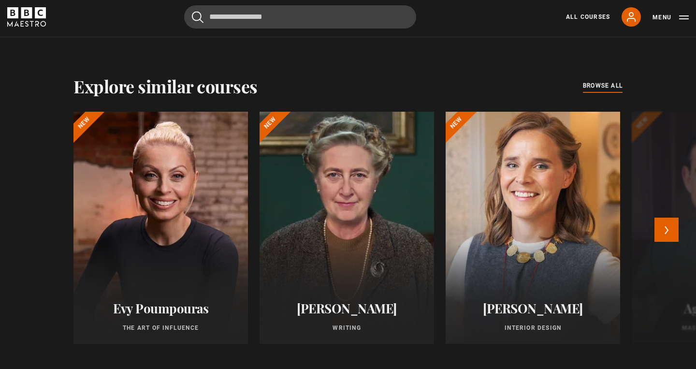
scroll to position [810, 0]
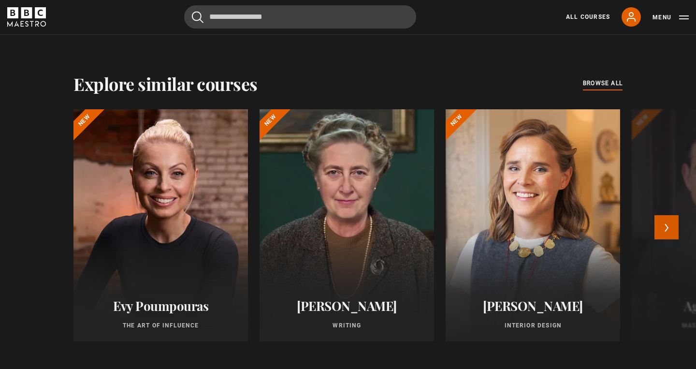
click at [673, 215] on button "Next" at bounding box center [666, 227] width 24 height 24
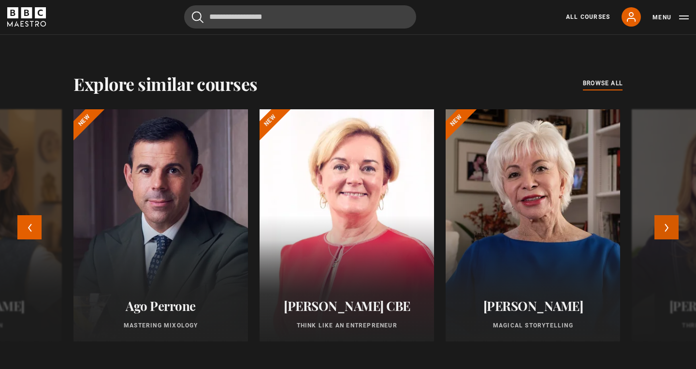
click at [665, 215] on button "Next" at bounding box center [666, 227] width 24 height 24
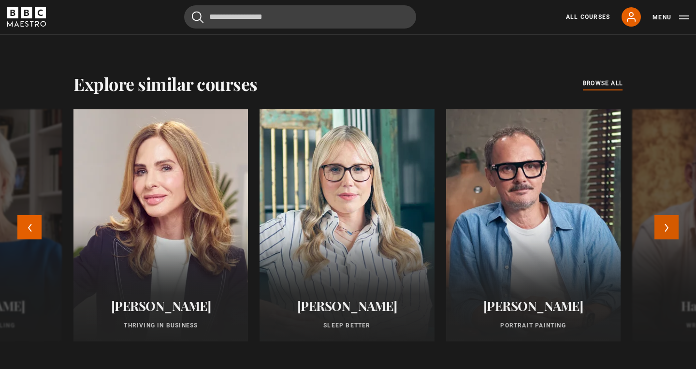
click at [664, 215] on button "Next" at bounding box center [666, 227] width 24 height 24
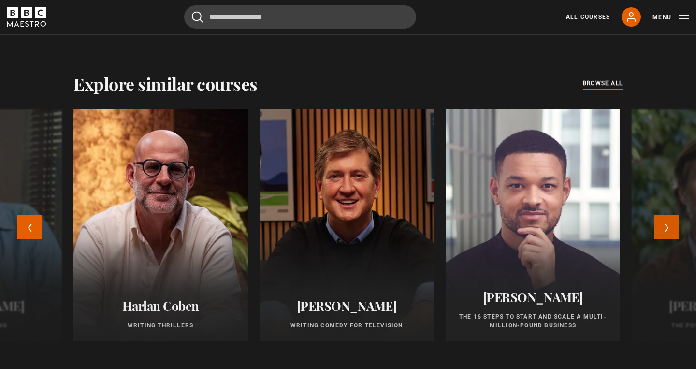
click at [665, 215] on button "Next" at bounding box center [666, 227] width 24 height 24
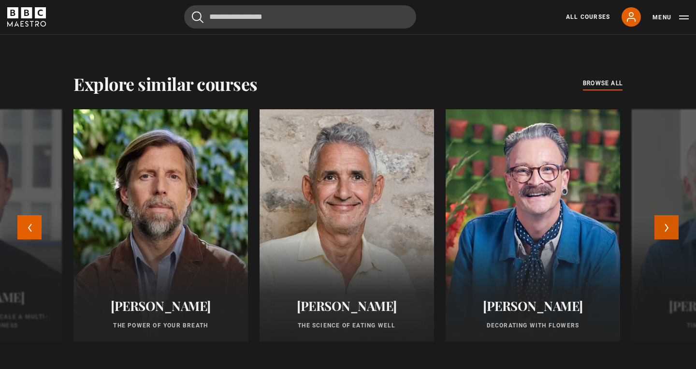
click at [666, 215] on button "Next" at bounding box center [666, 227] width 24 height 24
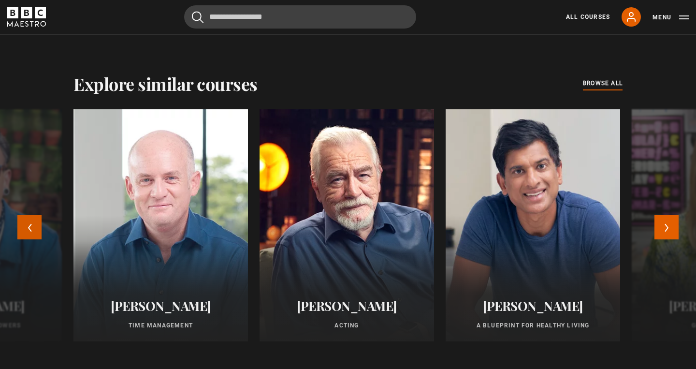
click at [27, 215] on button "Previous" at bounding box center [29, 227] width 24 height 24
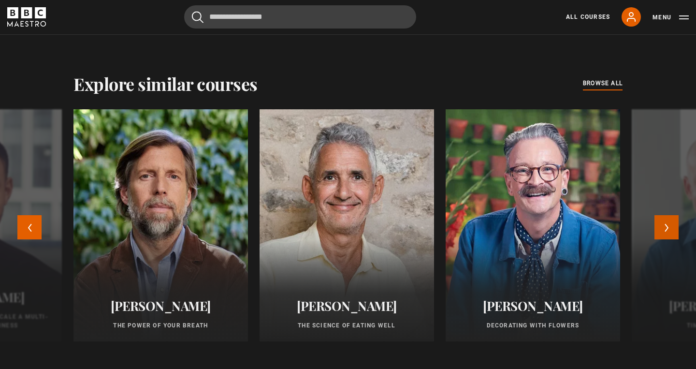
click at [667, 215] on button "Next" at bounding box center [666, 227] width 24 height 24
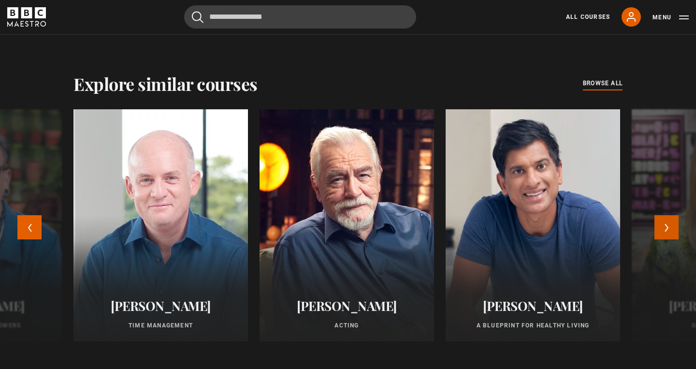
click at [666, 215] on button "Next" at bounding box center [666, 227] width 24 height 24
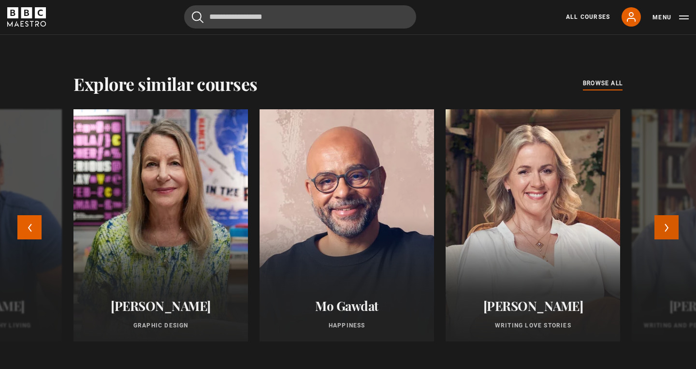
click at [667, 215] on button "Next" at bounding box center [666, 227] width 24 height 24
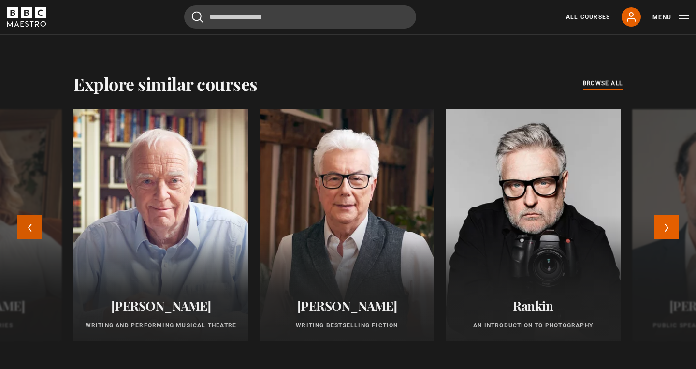
click at [28, 215] on button "Previous" at bounding box center [29, 227] width 24 height 24
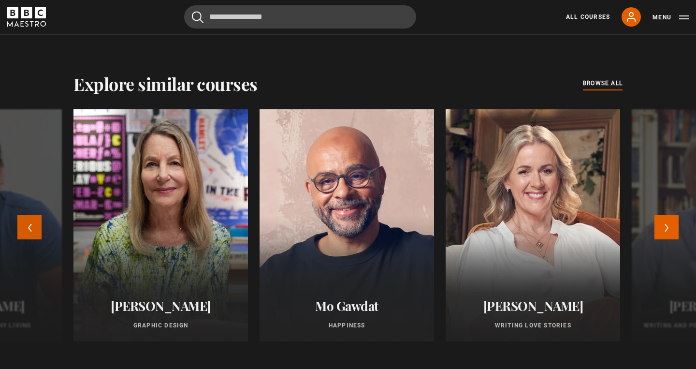
click at [28, 215] on button "Previous" at bounding box center [29, 227] width 24 height 24
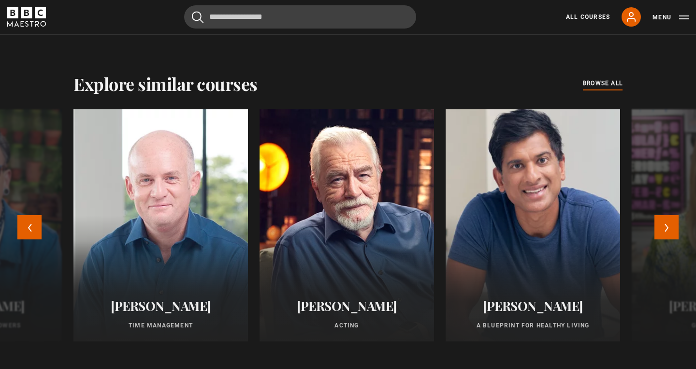
click at [527, 168] on div at bounding box center [533, 225] width 192 height 255
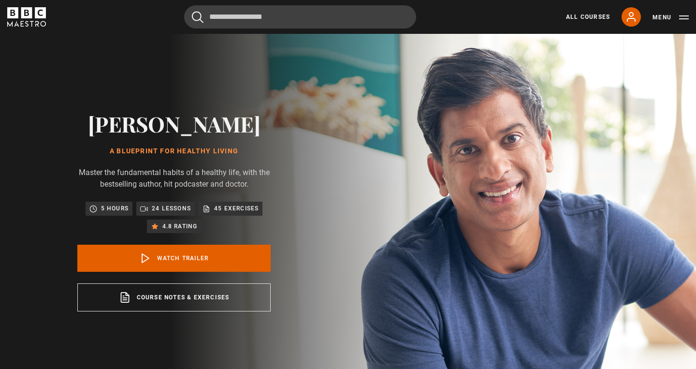
click at [30, 7] on div "Cancel Courses Previous courses Next courses [PERSON_NAME] Writing 12 Related L…" at bounding box center [347, 16] width 681 height 23
